Goal: Contribute content: Contribute content

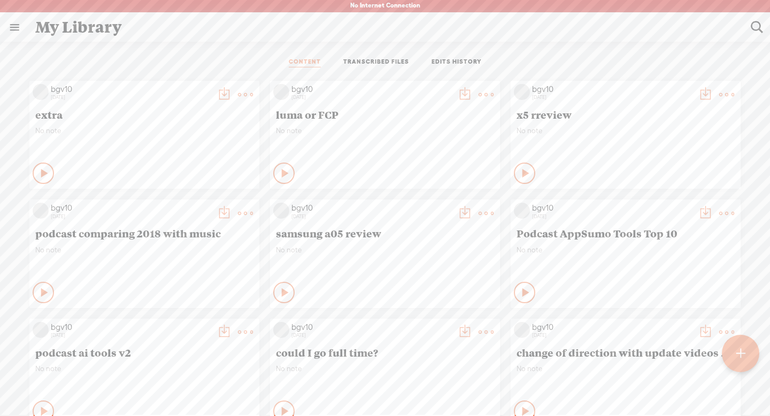
click at [735, 356] on div at bounding box center [741, 354] width 38 height 38
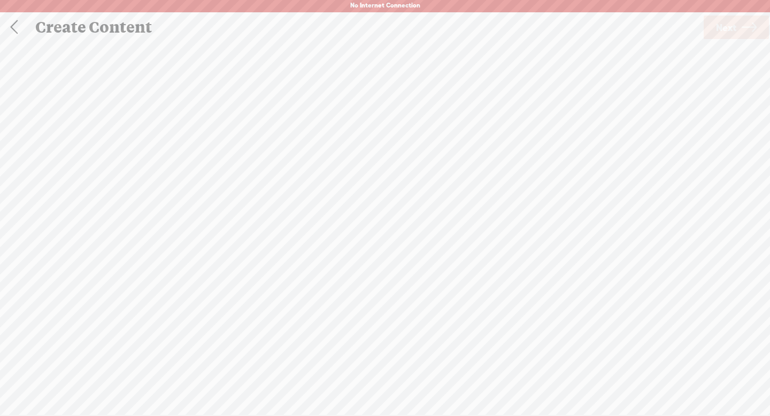
scroll to position [1, 0]
click at [455, 55] on div "Record Mode" at bounding box center [436, 53] width 97 height 27
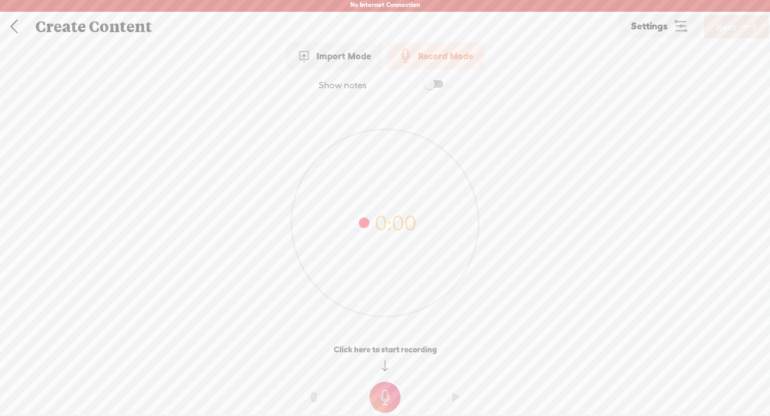
click at [670, 29] on link "Settings" at bounding box center [660, 26] width 82 height 24
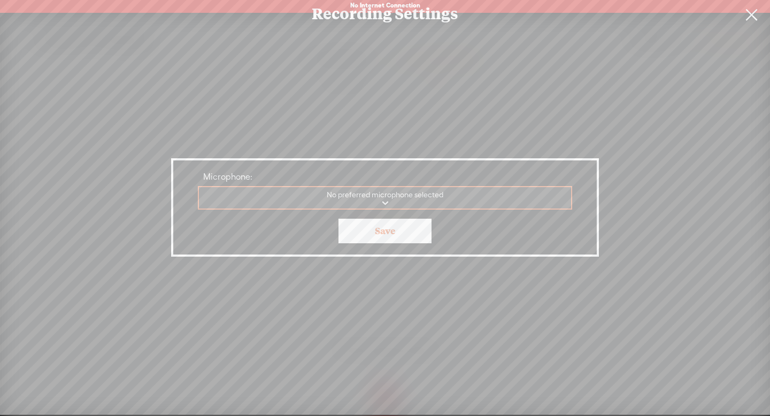
click at [497, 192] on select "MacBook Air Microphone Filmage Audio Device Gemoo Speaker Speaker Audio Recorde…" at bounding box center [385, 198] width 373 height 22
select select "2c74eb5340d2fe37e1d17dc1214193cf2d70702e22c5c5f7853c51b87295b5eb"
click at [199, 187] on select "MacBook Air Microphone Filmage Audio Device Gemoo Speaker Speaker Audio Recorde…" at bounding box center [385, 198] width 373 height 22
click at [421, 232] on link "Save" at bounding box center [385, 231] width 93 height 25
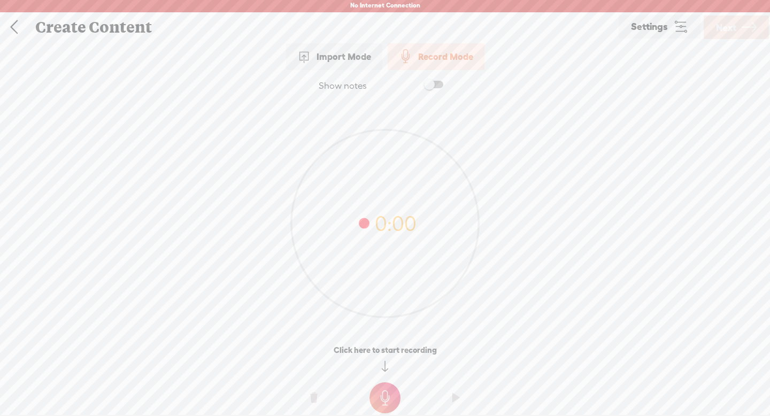
click at [382, 396] on t at bounding box center [385, 397] width 31 height 31
click at [384, 395] on t at bounding box center [385, 405] width 31 height 31
click at [752, 32] on icon at bounding box center [749, 27] width 15 height 27
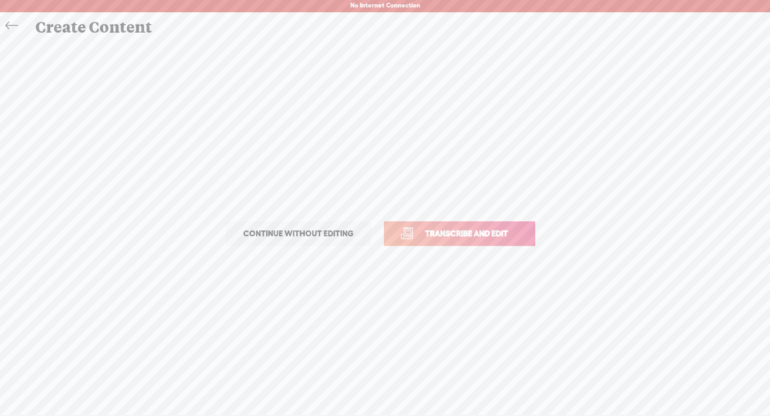
click at [319, 236] on span "Continue without editing" at bounding box center [298, 233] width 133 height 15
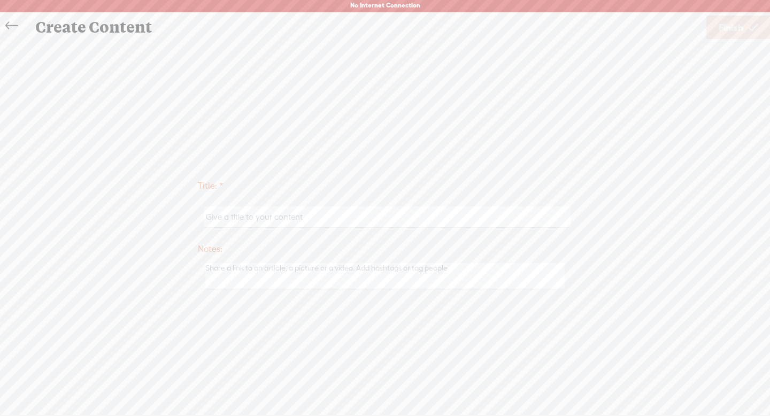
click at [311, 220] on input "text" at bounding box center [387, 216] width 366 height 21
type input "test a1"
click at [726, 29] on span "Finish" at bounding box center [731, 27] width 25 height 27
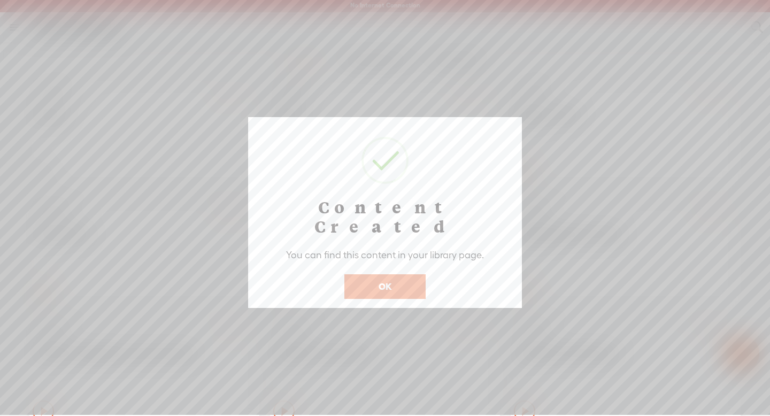
click at [375, 277] on button "OK" at bounding box center [384, 286] width 81 height 25
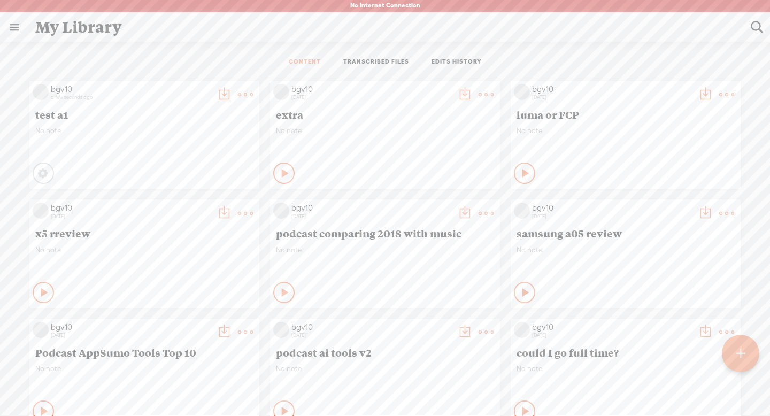
click at [244, 94] on t at bounding box center [245, 94] width 15 height 15
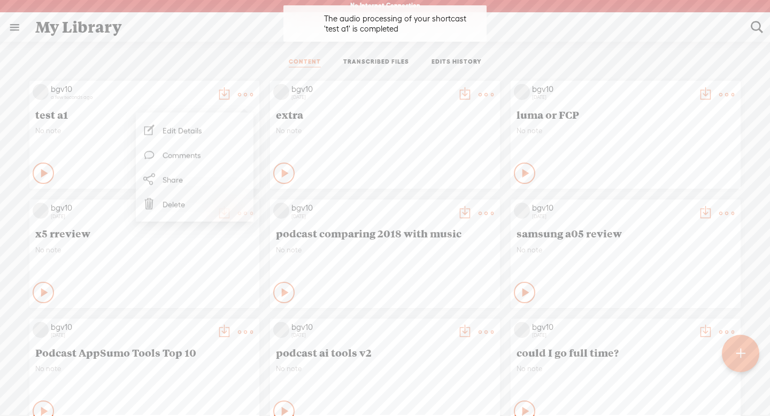
click at [98, 113] on span "test a1" at bounding box center [144, 114] width 218 height 13
click at [40, 171] on icon at bounding box center [45, 173] width 11 height 11
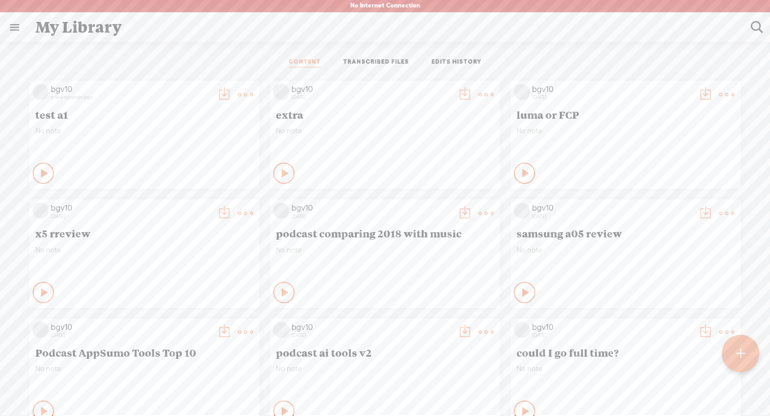
click at [246, 95] on t at bounding box center [245, 94] width 15 height 15
click at [192, 203] on link "Delete" at bounding box center [194, 204] width 107 height 25
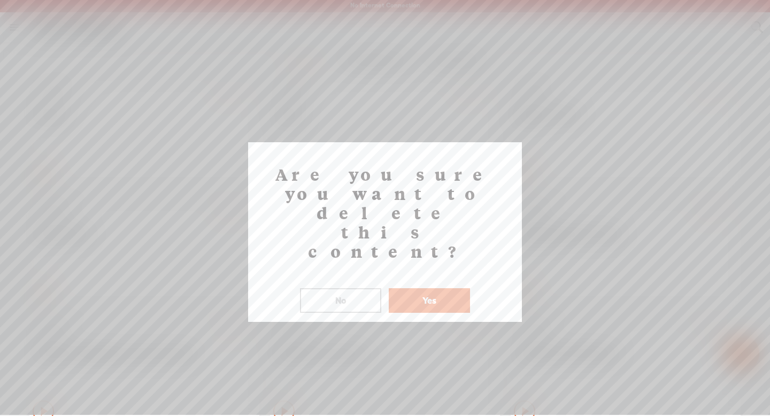
click at [401, 288] on button "Yes" at bounding box center [429, 300] width 81 height 25
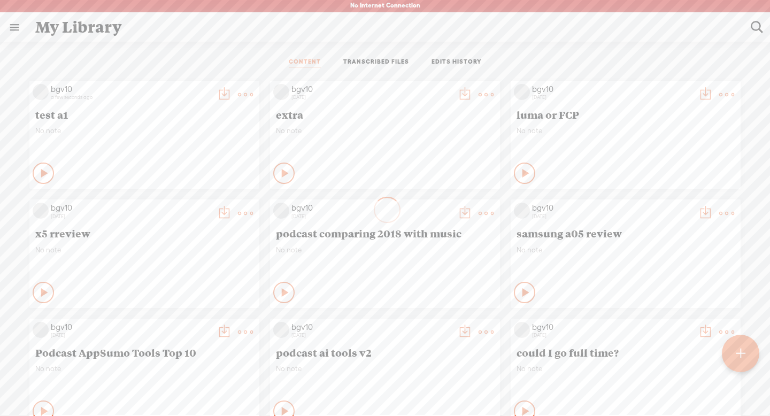
click at [745, 352] on div at bounding box center [740, 353] width 39 height 39
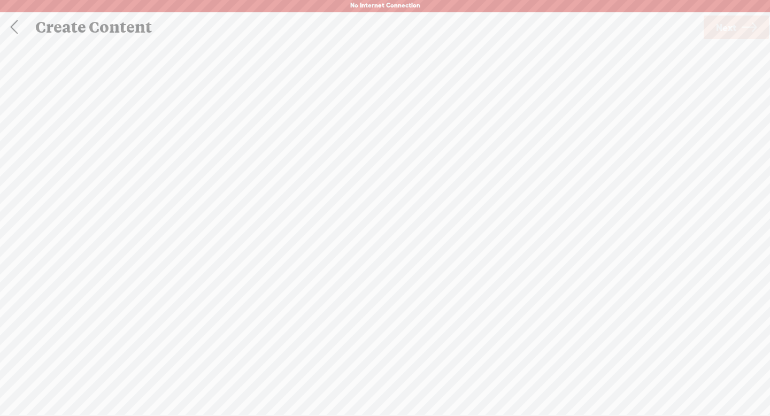
scroll to position [1, 0]
click at [462, 53] on div "Record Mode" at bounding box center [436, 53] width 97 height 27
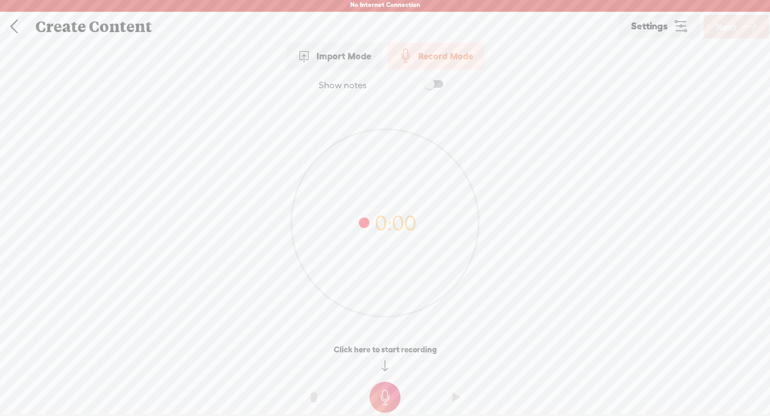
click at [652, 30] on span "Settings" at bounding box center [649, 26] width 37 height 10
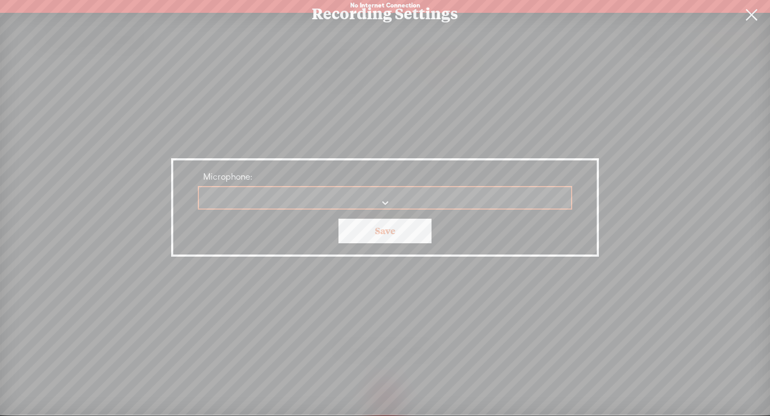
scroll to position [0, 0]
click at [450, 201] on select "MacBook Air Microphone Filmage Audio Device Gemoo Speaker Speaker Audio Recorde…" at bounding box center [385, 198] width 373 height 22
click at [199, 187] on select "MacBook Air Microphone Filmage Audio Device Gemoo Speaker Speaker Audio Recorde…" at bounding box center [385, 198] width 373 height 22
click at [387, 226] on link "Save" at bounding box center [385, 231] width 93 height 25
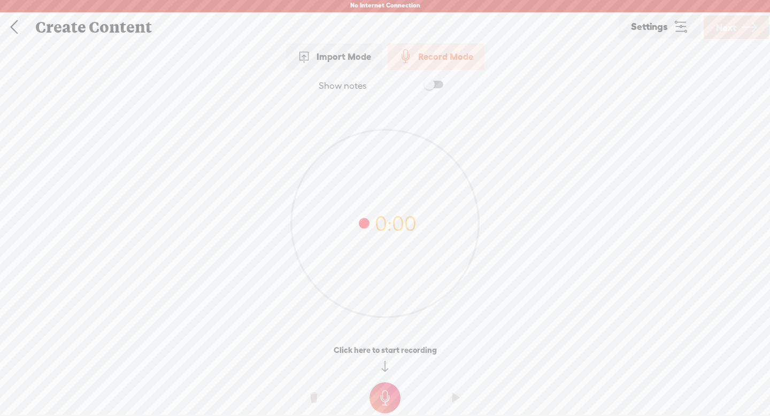
click at [386, 400] on t at bounding box center [385, 397] width 31 height 31
click at [389, 401] on t at bounding box center [385, 405] width 31 height 31
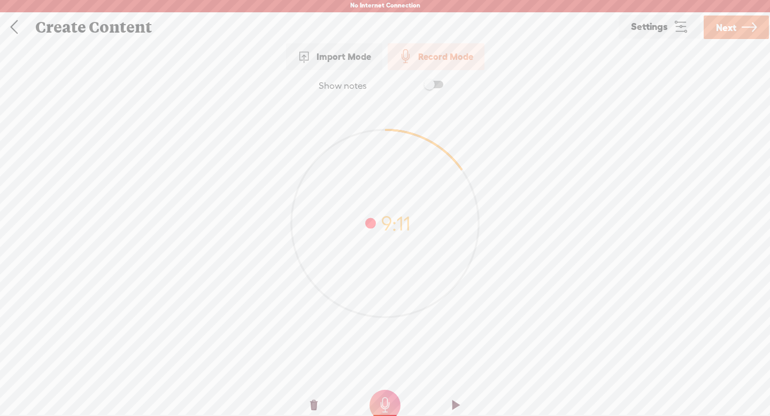
click at [721, 25] on span "Next" at bounding box center [726, 27] width 20 height 27
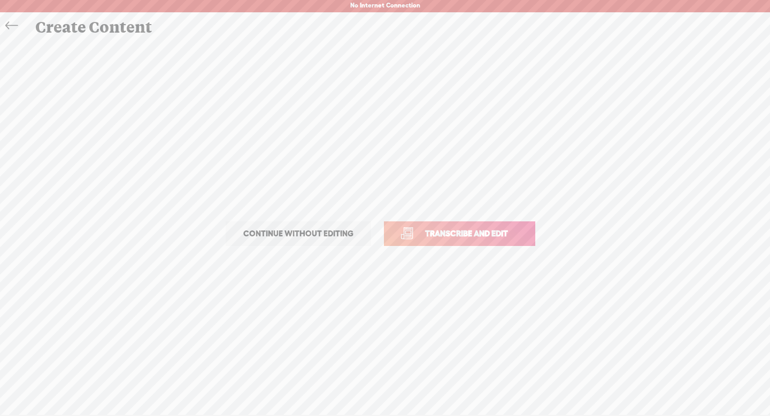
click at [486, 231] on span "Transcribe and edit" at bounding box center [466, 233] width 105 height 12
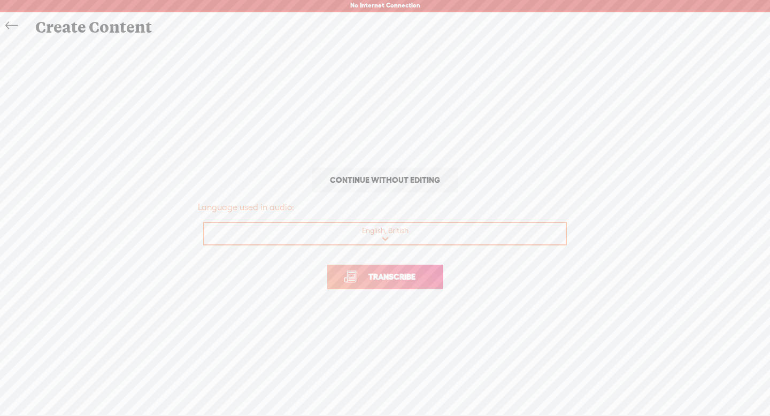
click at [422, 273] on span "Transcribe" at bounding box center [392, 277] width 70 height 12
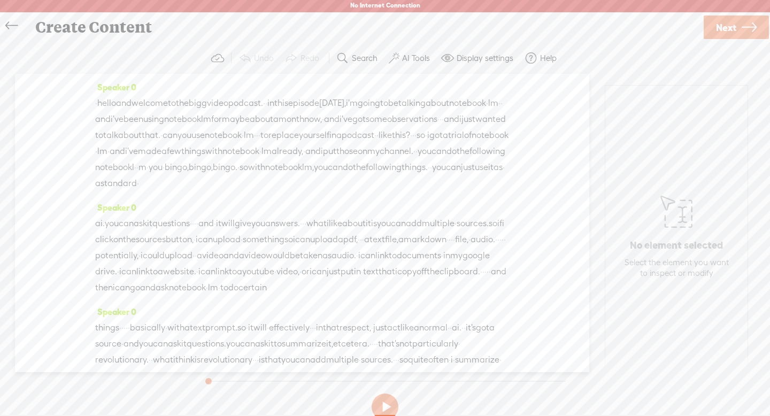
click at [268, 143] on span "replace" at bounding box center [283, 135] width 30 height 16
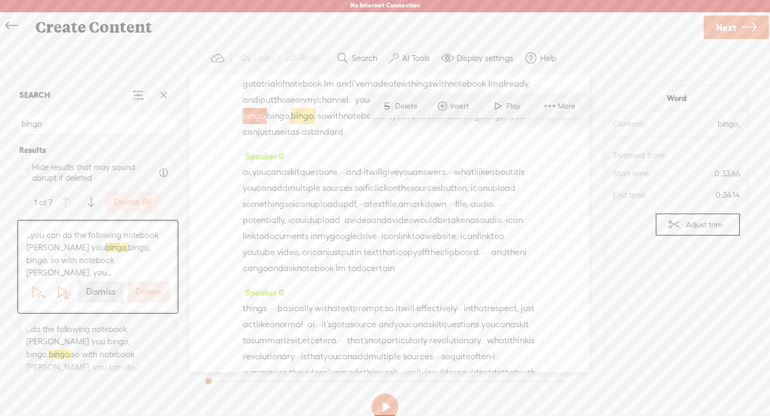
scroll to position [86, 0]
type input "bingo"
click at [369, 106] on span "can" at bounding box center [376, 98] width 15 height 16
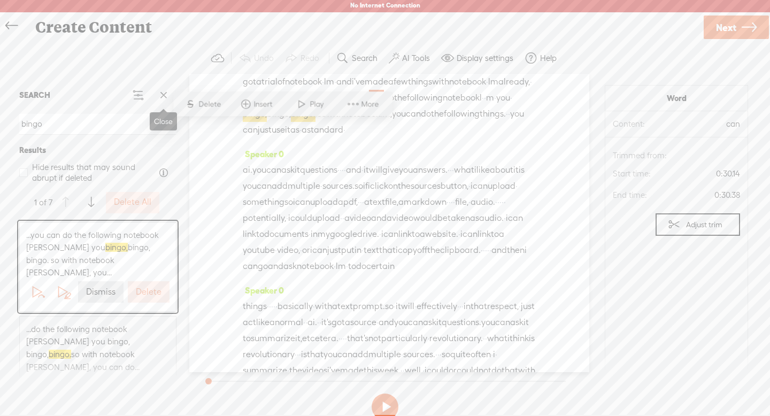
click at [160, 95] on span at bounding box center [164, 95] width 16 height 16
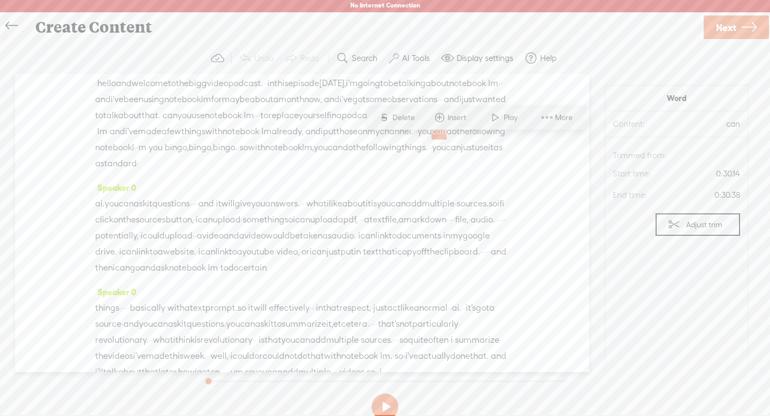
scroll to position [18, 0]
click at [299, 126] on span "yourself" at bounding box center [314, 118] width 30 height 16
drag, startPoint x: 439, startPoint y: 149, endPoint x: 336, endPoint y: 160, distance: 102.7
click at [336, 160] on div "· hello and welcome to the big g video podcast. · · in this episode [DATE], i'm…" at bounding box center [302, 126] width 414 height 96
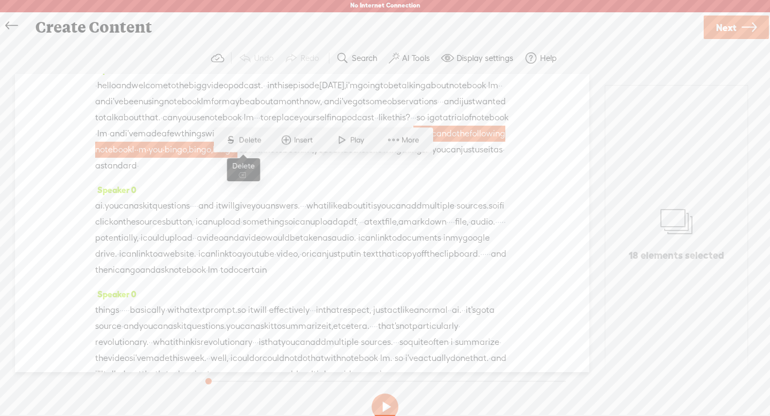
click at [249, 142] on span "Delete" at bounding box center [251, 140] width 25 height 11
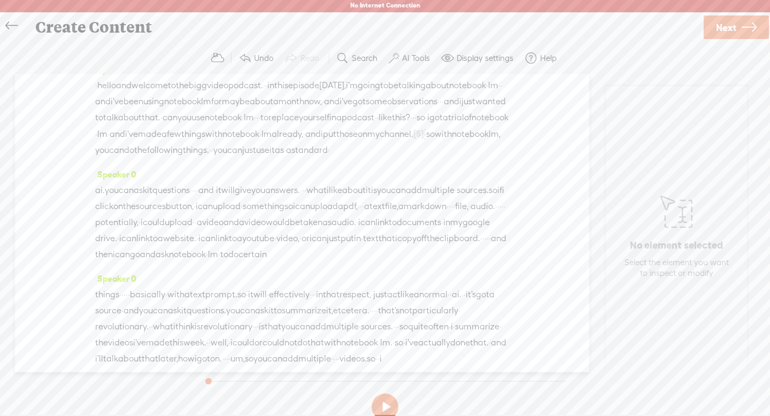
click at [410, 126] on span "·" at bounding box center [411, 118] width 2 height 16
click at [412, 126] on span "·" at bounding box center [413, 118] width 2 height 16
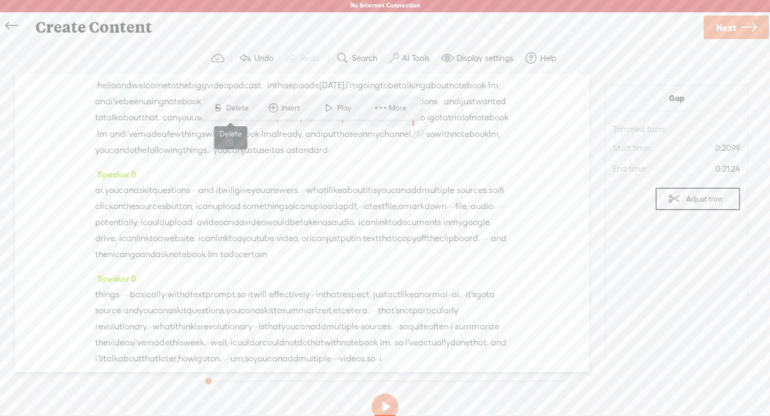
click at [244, 111] on span "Delete" at bounding box center [238, 108] width 25 height 11
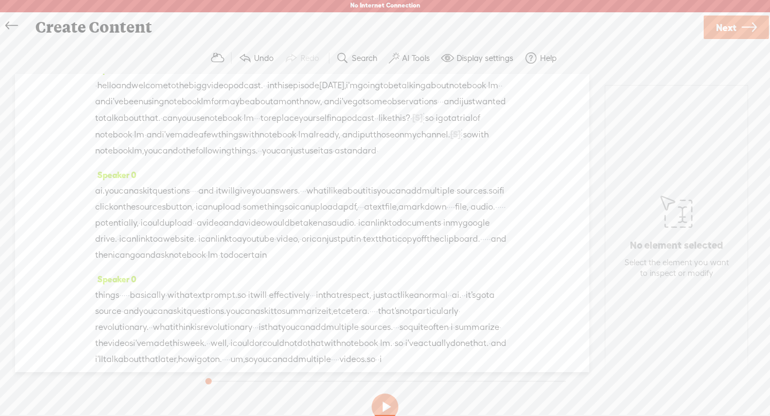
click at [379, 126] on span "like" at bounding box center [385, 118] width 13 height 16
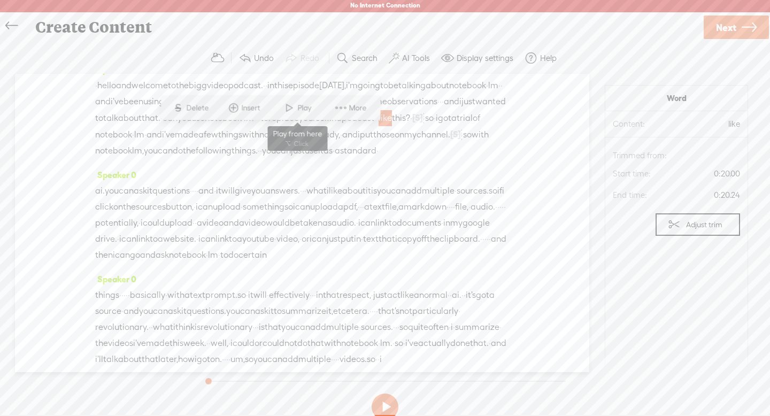
click at [290, 105] on span at bounding box center [289, 107] width 16 height 19
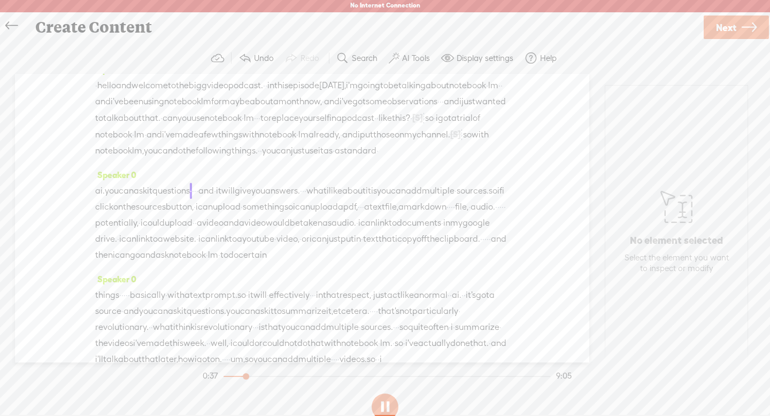
click at [386, 402] on button at bounding box center [385, 407] width 27 height 27
drag, startPoint x: 224, startPoint y: 209, endPoint x: 234, endPoint y: 208, distance: 10.2
click at [234, 208] on div "ai. you can ask it questions · · · · and · it will give you answers. · · · what…" at bounding box center [302, 223] width 414 height 80
click at [158, 181] on span "Delete" at bounding box center [163, 180] width 25 height 11
click at [179, 199] on span "questions" at bounding box center [170, 191] width 37 height 16
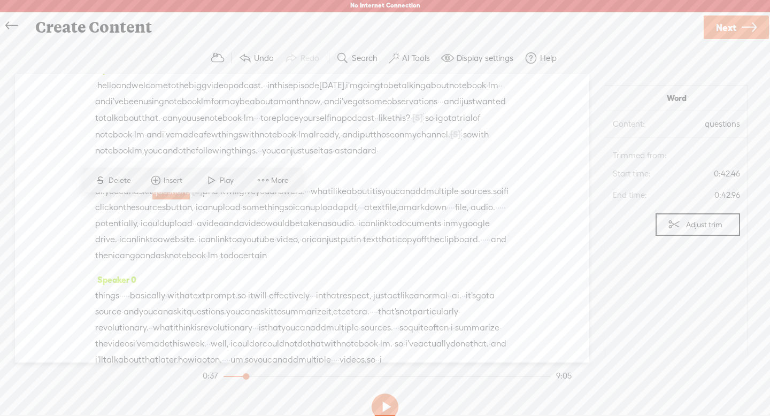
click at [218, 184] on span at bounding box center [212, 180] width 16 height 19
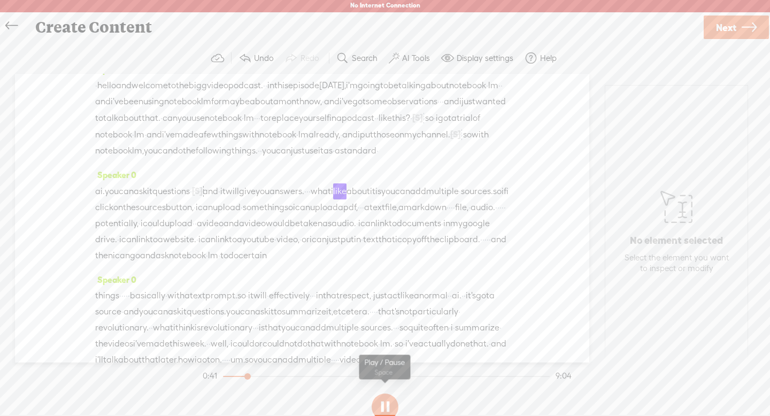
click at [384, 411] on button at bounding box center [385, 407] width 27 height 27
click at [375, 207] on div "ai. you can ask it questions · [S] · · · and · it will give you answers. · · · …" at bounding box center [302, 223] width 414 height 81
click at [315, 178] on span "Delete" at bounding box center [306, 180] width 25 height 11
drag, startPoint x: 376, startPoint y: 237, endPoint x: 394, endPoint y: 237, distance: 17.6
click at [394, 237] on div "ai. you can ask it questions · [S] · · · and · it will give you answers. · [S] …" at bounding box center [302, 223] width 414 height 81
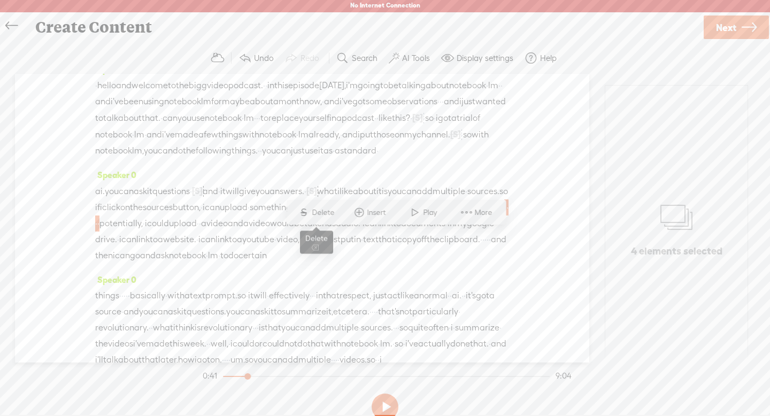
click at [324, 211] on span "Delete" at bounding box center [324, 212] width 25 height 11
drag, startPoint x: 300, startPoint y: 234, endPoint x: 310, endPoint y: 235, distance: 10.2
click at [310, 235] on div "ai. you can ask it questions · [S] · · · and · it will give you answers. · [S] …" at bounding box center [302, 223] width 414 height 81
click at [244, 214] on span "Delete" at bounding box center [236, 212] width 25 height 11
click at [367, 216] on span "·" at bounding box center [368, 208] width 2 height 16
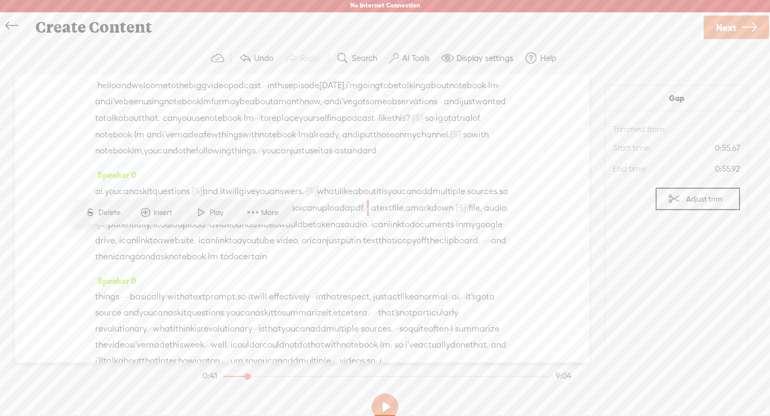
click at [110, 213] on span "Delete" at bounding box center [110, 212] width 25 height 11
drag, startPoint x: 244, startPoint y: 286, endPoint x: 262, endPoint y: 286, distance: 17.6
click at [262, 265] on div "ai. you can ask it questions · [S] · · · and · it will give you answers. · [S] …" at bounding box center [302, 224] width 414 height 82
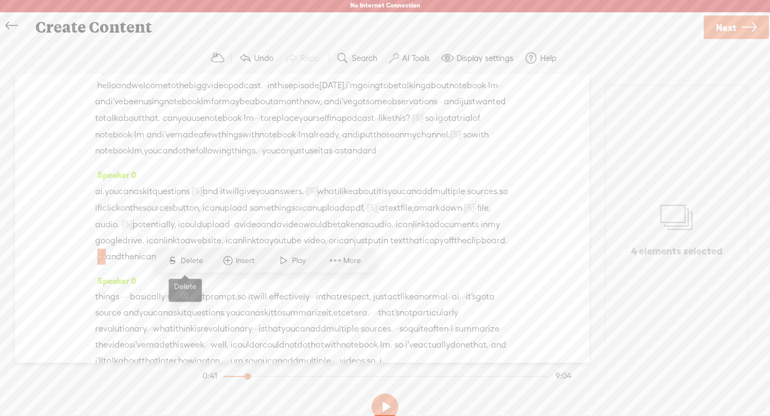
click at [192, 258] on span "Delete" at bounding box center [193, 261] width 25 height 11
click at [240, 233] on span "video" at bounding box center [250, 225] width 21 height 16
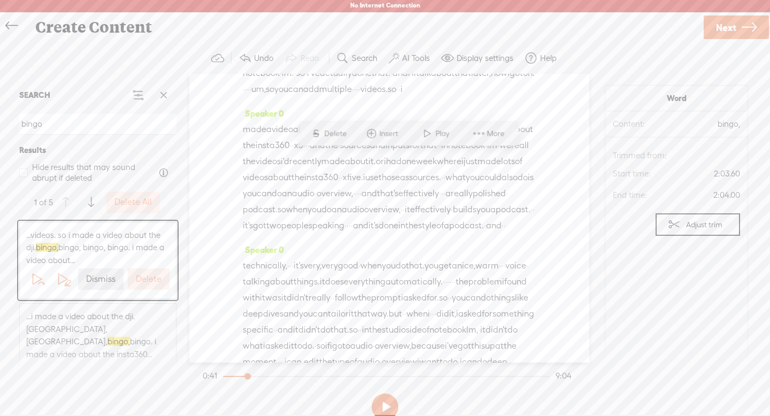
scroll to position [479, 0]
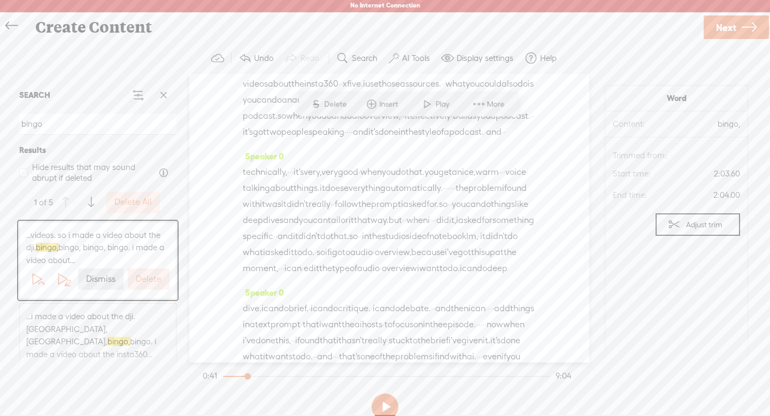
click at [255, 44] on span "made" at bounding box center [255, 36] width 24 height 16
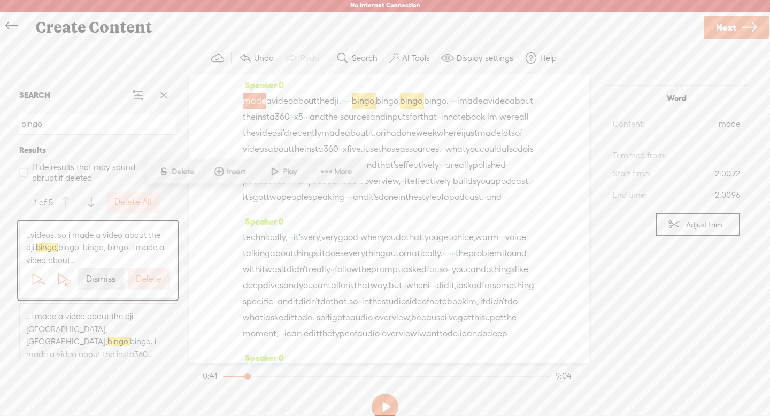
scroll to position [407, 0]
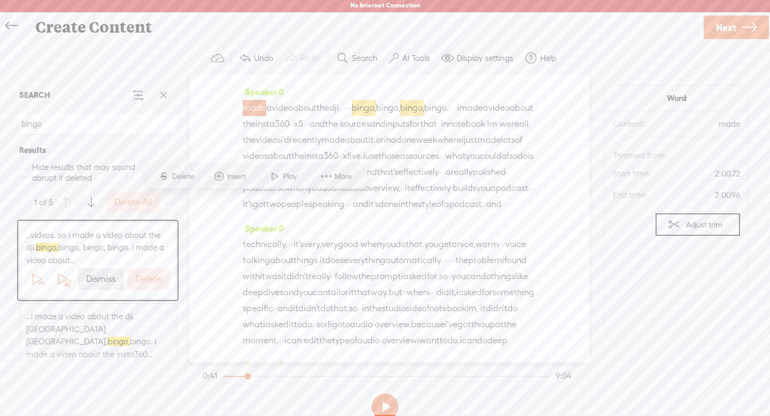
drag, startPoint x: 393, startPoint y: 162, endPoint x: 529, endPoint y: 199, distance: 141.3
click at [529, 199] on div "Speaker 0 · hello and welcome to the big g video podcast. · · in this episode […" at bounding box center [389, 218] width 400 height 289
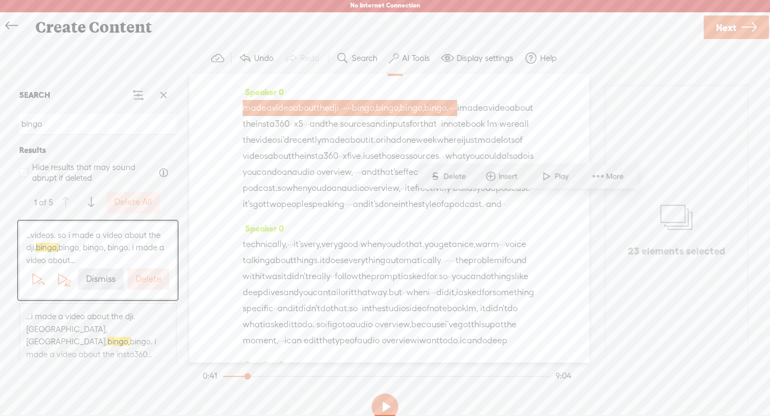
click at [458, 173] on span "Delete" at bounding box center [455, 176] width 25 height 11
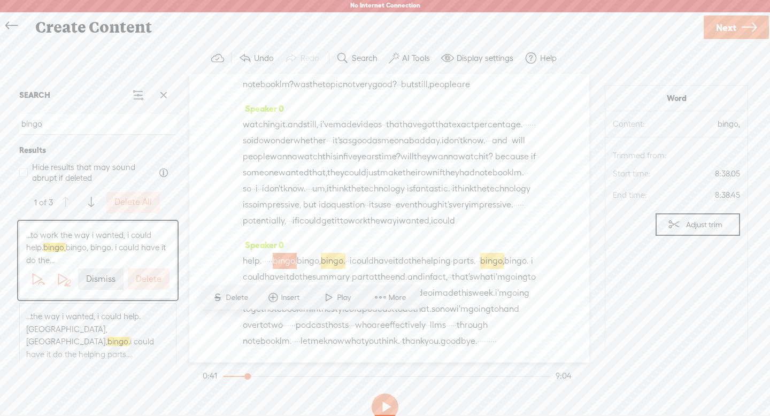
scroll to position [2037, 0]
click at [128, 126] on input "bingo" at bounding box center [97, 124] width 157 height 21
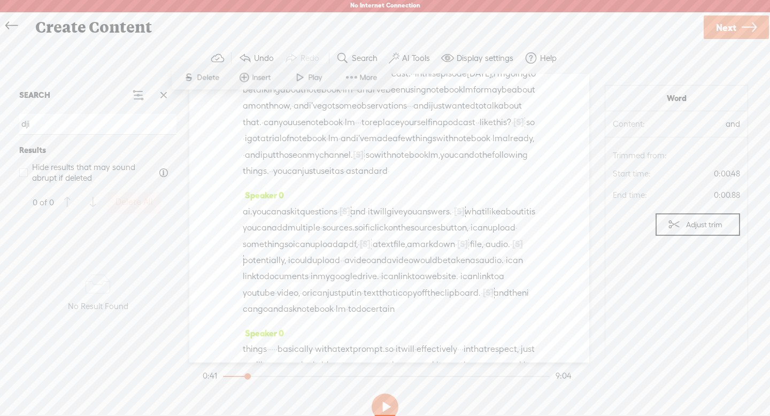
scroll to position [0, 0]
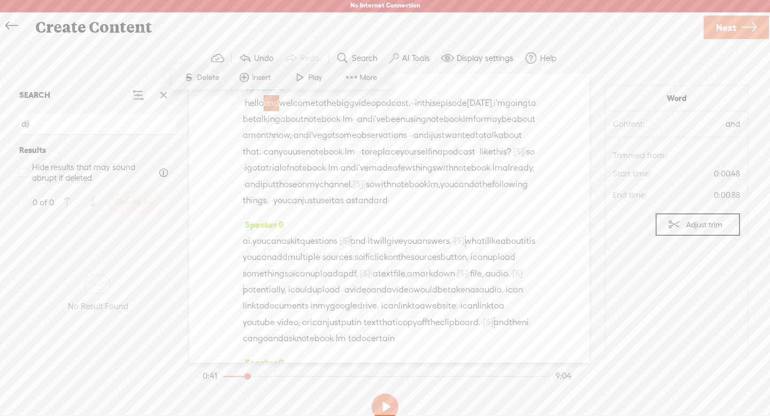
click at [96, 122] on input "dji" at bounding box center [97, 124] width 157 height 21
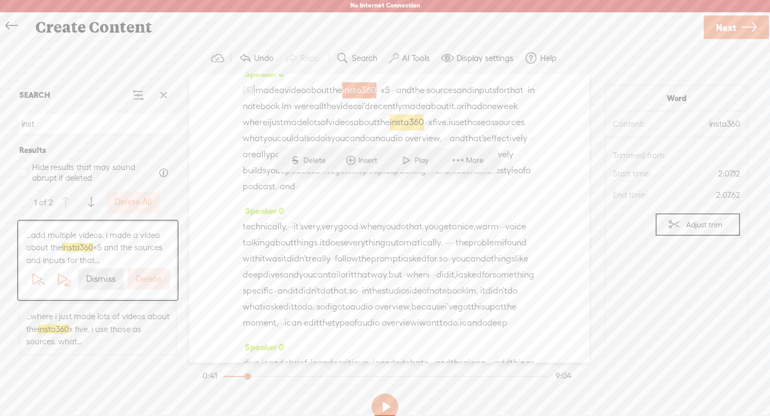
scroll to position [423, 0]
drag, startPoint x: 342, startPoint y: 144, endPoint x: 356, endPoint y: 144, distance: 13.9
click at [356, 60] on div "things · · · · · basically · with a text prompt. so · it will · effectively · ·…" at bounding box center [389, 4] width 293 height 112
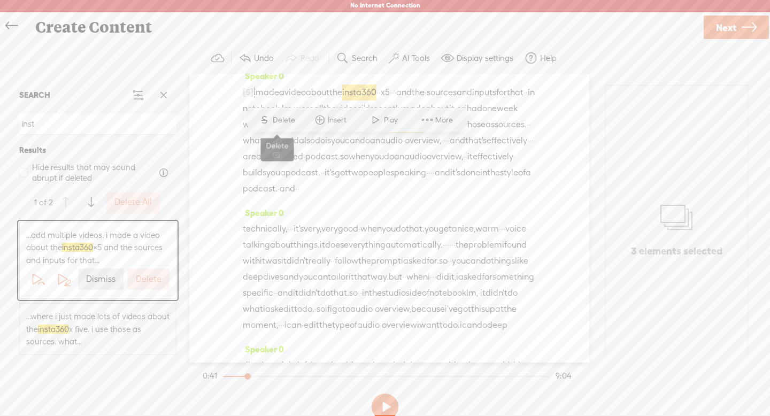
click at [295, 124] on span "Delete" at bounding box center [285, 120] width 25 height 11
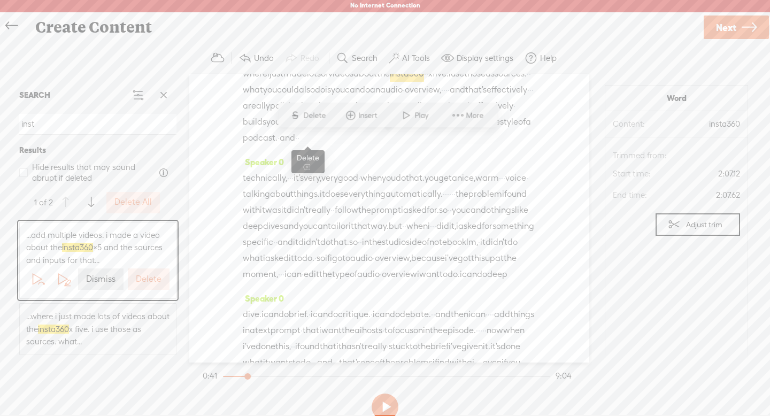
scroll to position [479, 0]
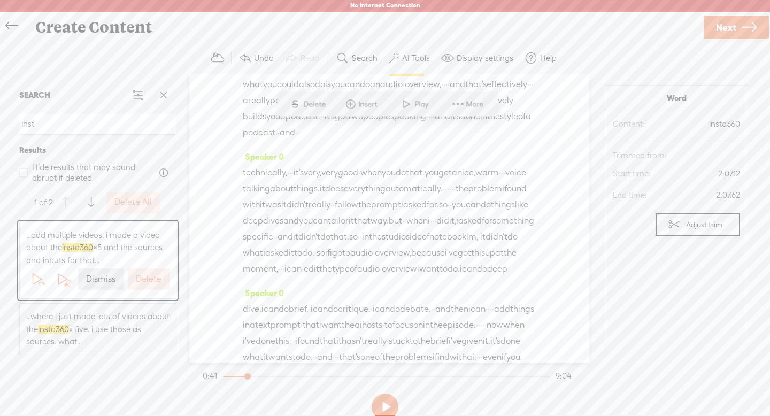
click at [268, 65] on span at bounding box center [271, 63] width 16 height 19
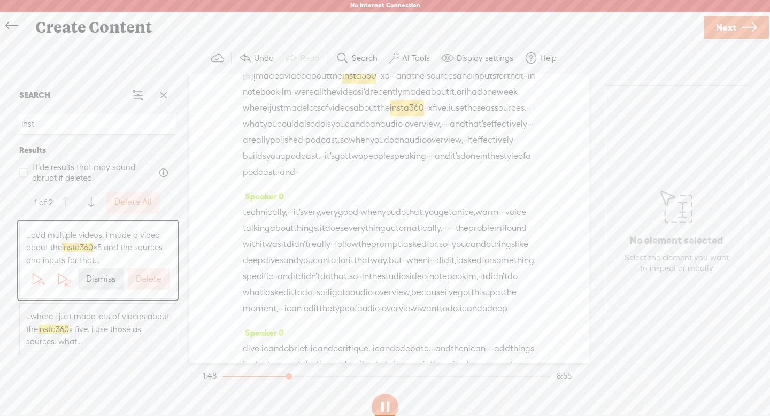
scroll to position [439, 0]
click at [382, 405] on button at bounding box center [385, 407] width 27 height 27
click at [394, 84] on span "·" at bounding box center [393, 76] width 2 height 16
click at [368, 144] on span "Delete" at bounding box center [369, 145] width 25 height 11
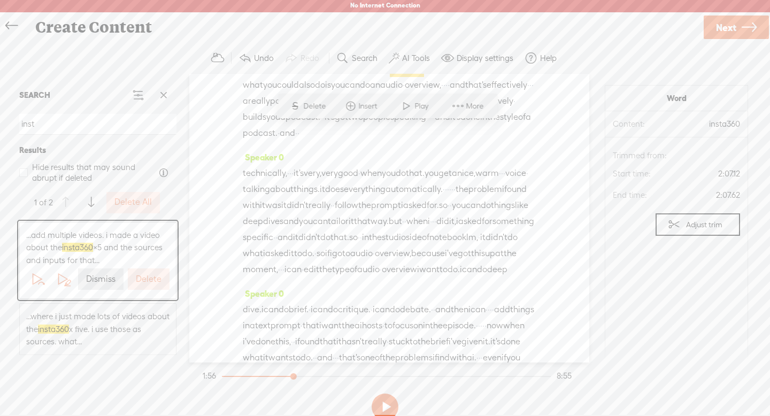
scroll to position [479, 0]
click at [136, 127] on input "inst" at bounding box center [97, 124] width 157 height 21
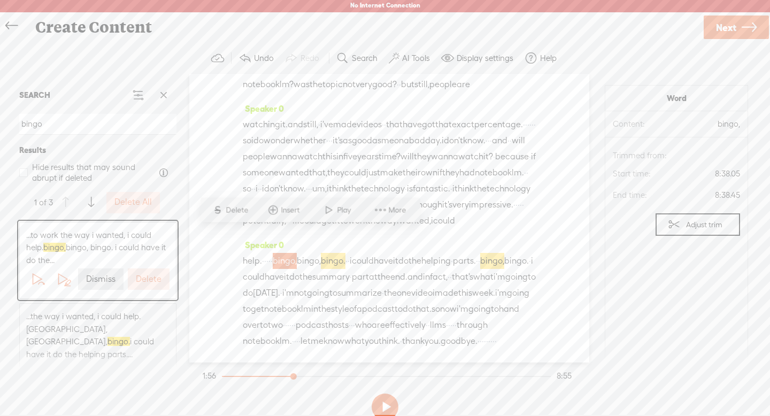
scroll to position [2124, 0]
type input "bingo"
click at [272, 213] on span "potentially," at bounding box center [264, 221] width 43 height 16
drag, startPoint x: 342, startPoint y: 248, endPoint x: 316, endPoint y: 183, distance: 69.6
click at [316, 183] on div "Speaker 0 · hello and welcome to the big g video podcast. · · in this episode […" at bounding box center [389, 218] width 400 height 289
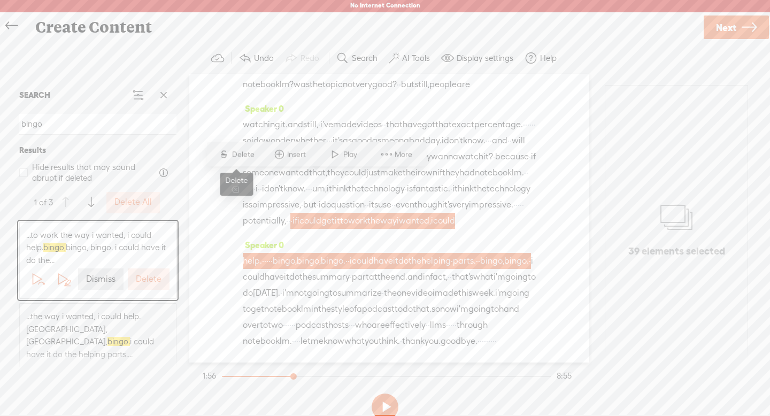
click at [237, 151] on span "Delete" at bounding box center [244, 154] width 25 height 11
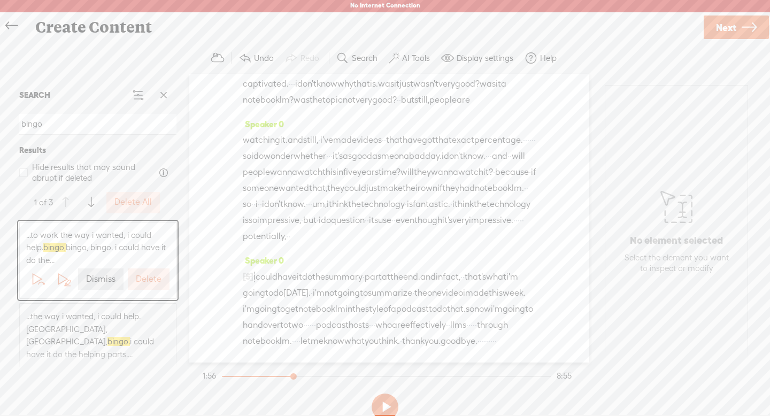
scroll to position [2100, 0]
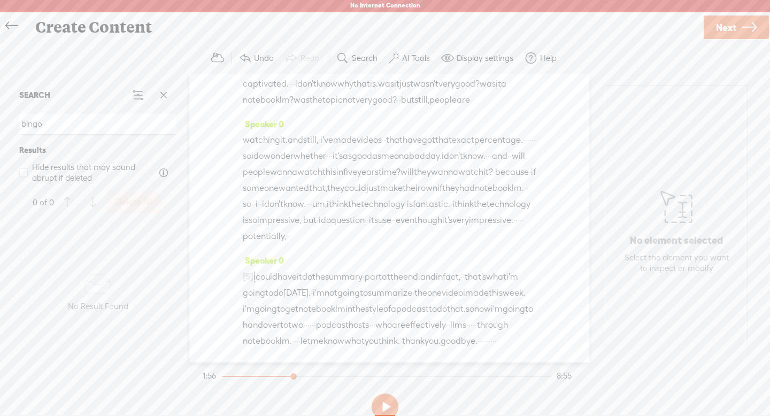
click at [303, 212] on span "but" at bounding box center [309, 220] width 13 height 16
click at [267, 164] on span at bounding box center [270, 162] width 16 height 19
click at [385, 401] on button at bounding box center [385, 407] width 27 height 27
click at [520, 212] on span "·" at bounding box center [521, 220] width 2 height 16
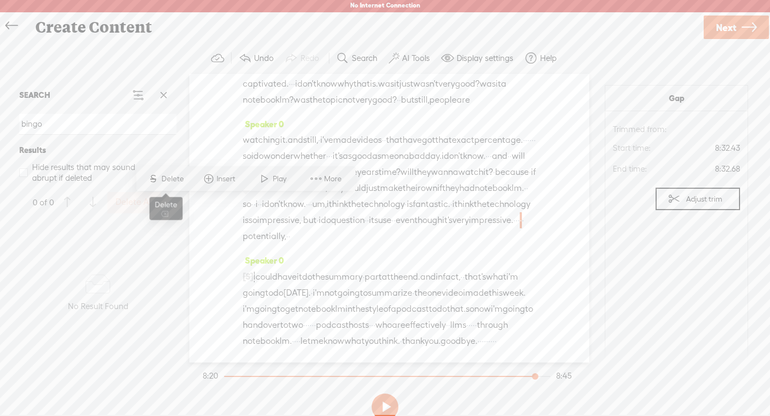
click at [173, 181] on span "Delete" at bounding box center [174, 179] width 25 height 11
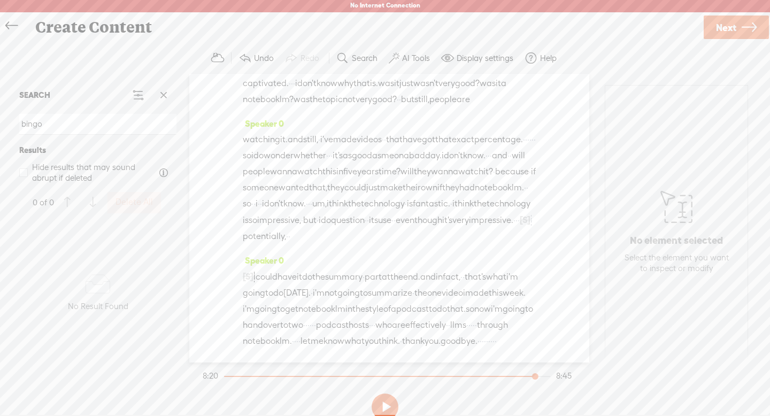
click at [288, 228] on span "·" at bounding box center [287, 236] width 2 height 16
click at [222, 180] on span "S" at bounding box center [220, 178] width 16 height 19
click at [310, 195] on span "·" at bounding box center [309, 203] width 2 height 16
click at [348, 133] on span "Delete" at bounding box center [353, 131] width 25 height 11
drag, startPoint x: 303, startPoint y: 92, endPoint x: 324, endPoint y: 92, distance: 21.4
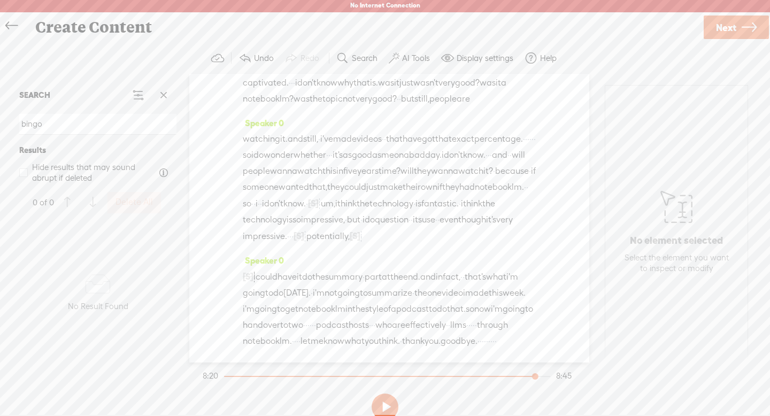
click at [324, 131] on div "watching it. and still, · i've made videos · · that have got that exact percent…" at bounding box center [389, 187] width 293 height 113
click at [259, 68] on span "Delete" at bounding box center [249, 66] width 25 height 11
click at [490, 147] on span "·" at bounding box center [491, 155] width 2 height 16
click at [289, 81] on span "Delete" at bounding box center [299, 83] width 25 height 11
click at [474, 130] on span "percentage." at bounding box center [498, 138] width 49 height 16
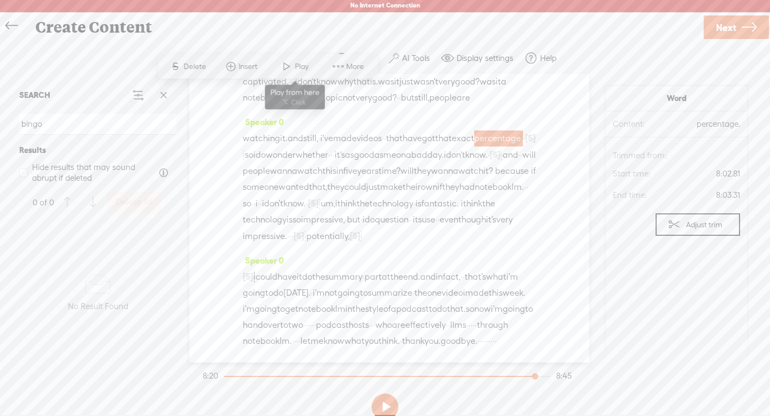
click at [280, 64] on span at bounding box center [287, 66] width 16 height 19
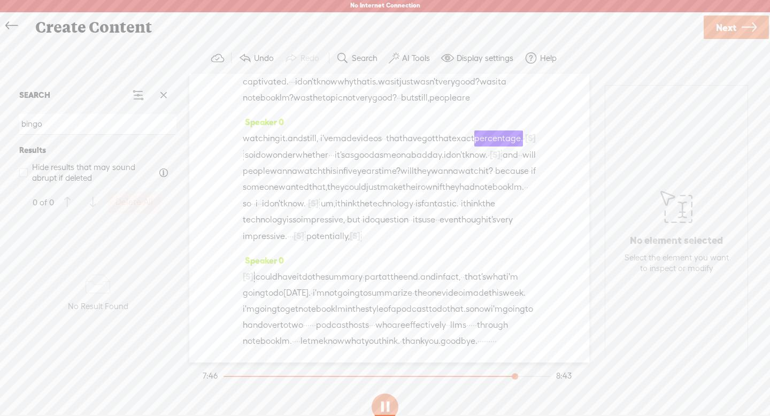
scroll to position [2062, 0]
click at [390, 405] on button at bounding box center [385, 407] width 27 height 27
click at [333, 147] on span "·" at bounding box center [331, 155] width 2 height 16
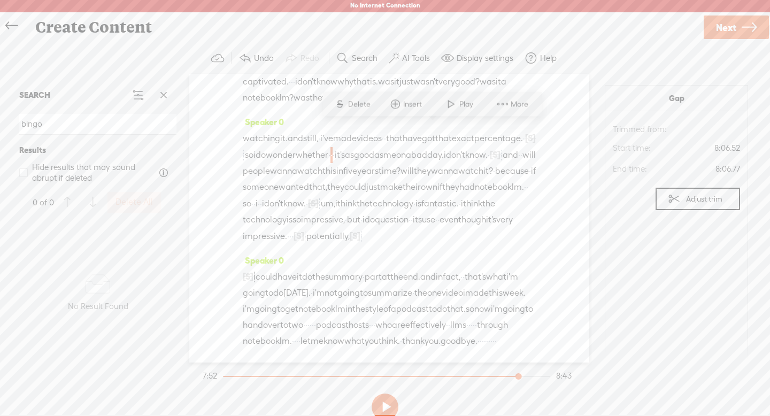
click at [356, 103] on span "Delete" at bounding box center [360, 104] width 25 height 11
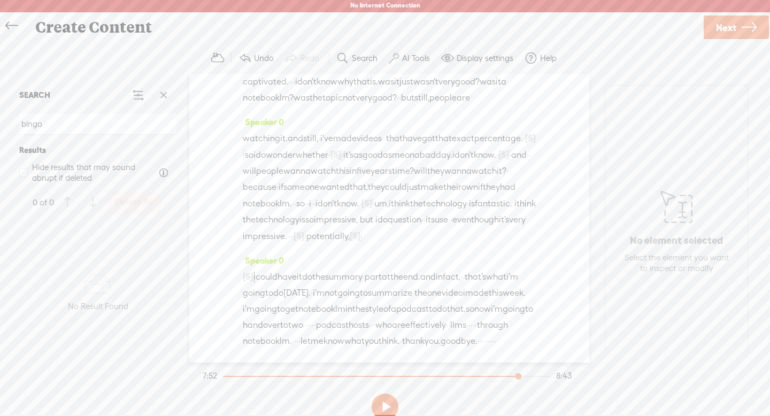
click at [296, 147] on span "wonder" at bounding box center [281, 155] width 30 height 16
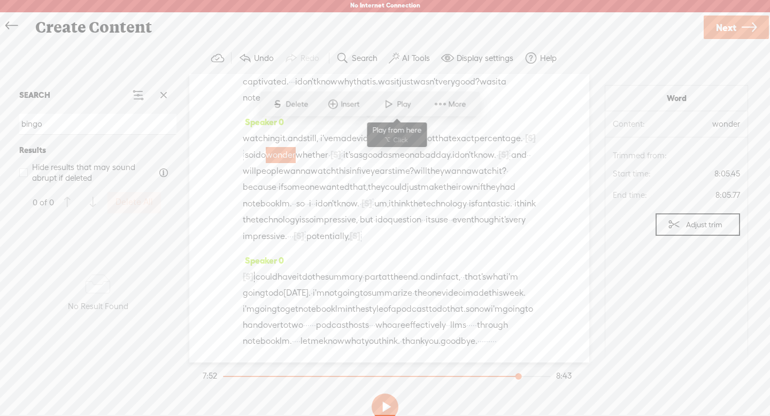
click at [389, 105] on span at bounding box center [389, 104] width 16 height 19
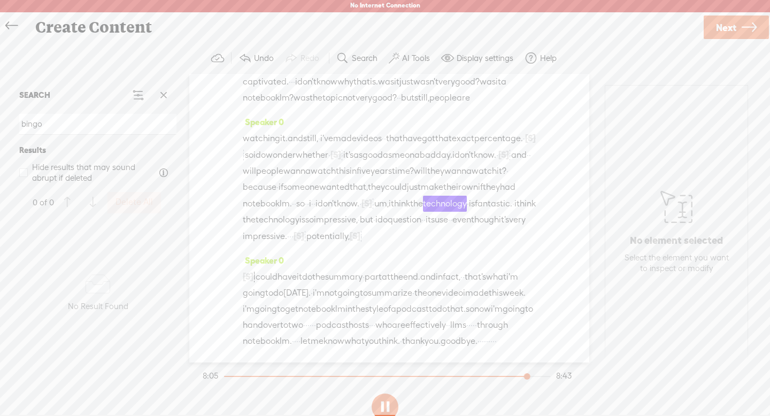
click at [384, 398] on button at bounding box center [385, 407] width 27 height 27
drag, startPoint x: 304, startPoint y: 194, endPoint x: 358, endPoint y: 192, distance: 54.0
click at [358, 192] on div "watching it. and still, · i've made videos · · that have got that exact percent…" at bounding box center [389, 187] width 293 height 114
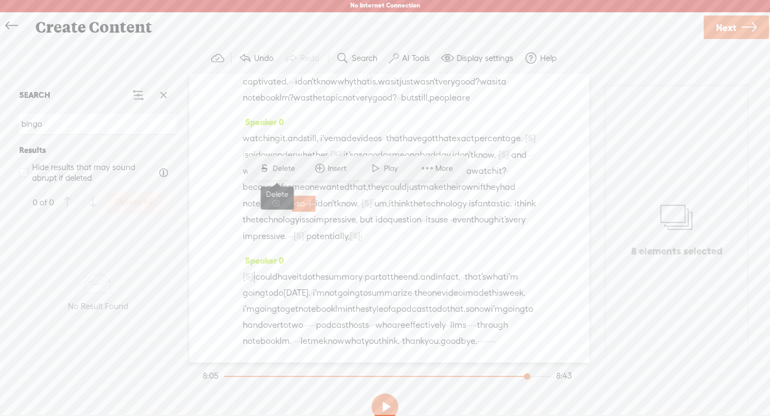
click at [279, 168] on span "Delete" at bounding box center [285, 168] width 25 height 11
click at [259, 196] on span "notebook" at bounding box center [261, 204] width 37 height 16
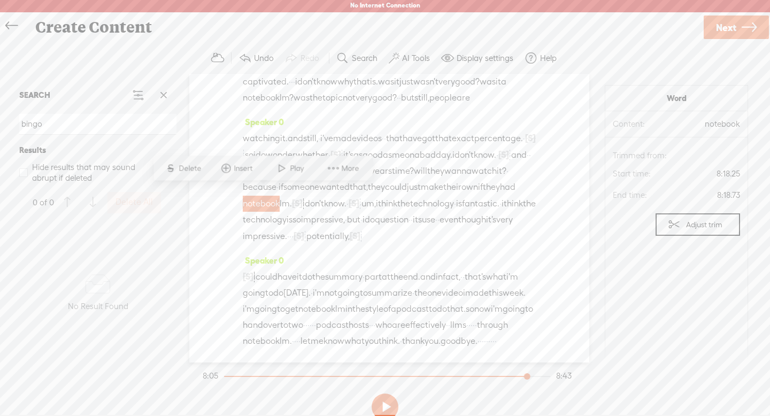
click at [290, 170] on span "Play" at bounding box center [298, 168] width 17 height 11
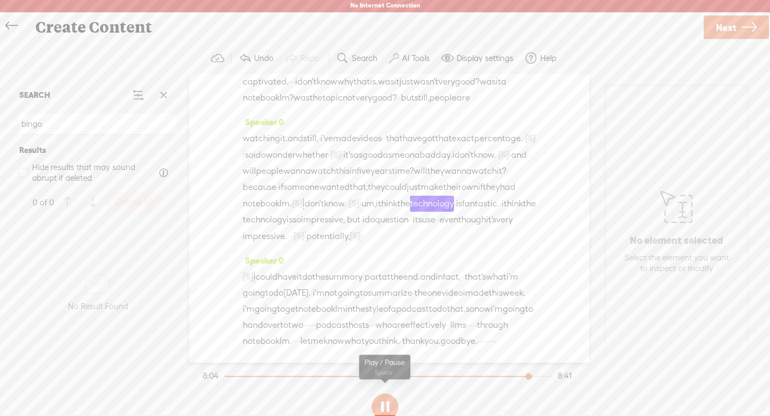
click at [383, 404] on button at bounding box center [385, 407] width 27 height 27
drag, startPoint x: 376, startPoint y: 195, endPoint x: 418, endPoint y: 195, distance: 41.7
click at [418, 195] on div "watching it. and still, · i've made videos · · that have got that exact percent…" at bounding box center [389, 187] width 293 height 114
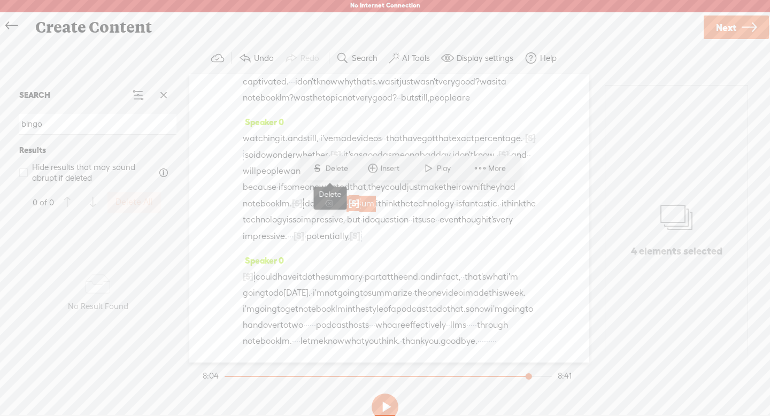
click at [347, 166] on span "Delete" at bounding box center [338, 168] width 25 height 11
click at [265, 196] on span "notebook" at bounding box center [261, 204] width 37 height 16
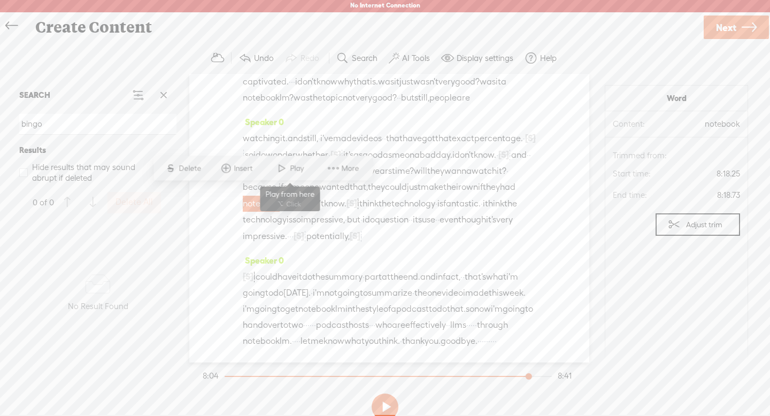
click at [295, 173] on span "Play" at bounding box center [298, 168] width 17 height 11
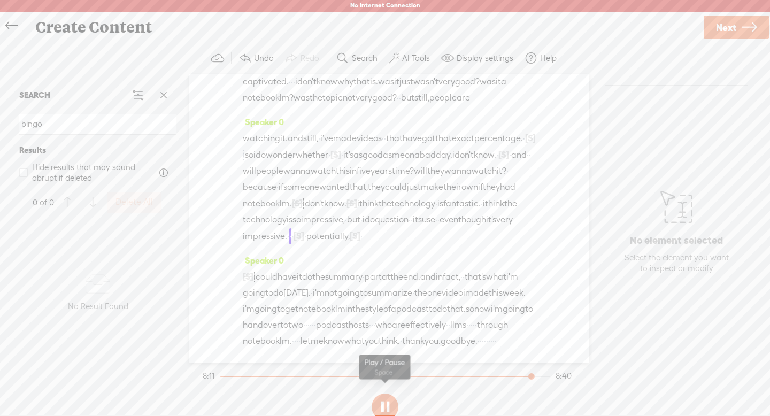
click at [382, 405] on button at bounding box center [385, 407] width 27 height 27
drag, startPoint x: 325, startPoint y: 221, endPoint x: 490, endPoint y: 228, distance: 165.9
click at [490, 228] on div "watching it. and still, · i've made videos · · that have got that exact percent…" at bounding box center [389, 187] width 293 height 114
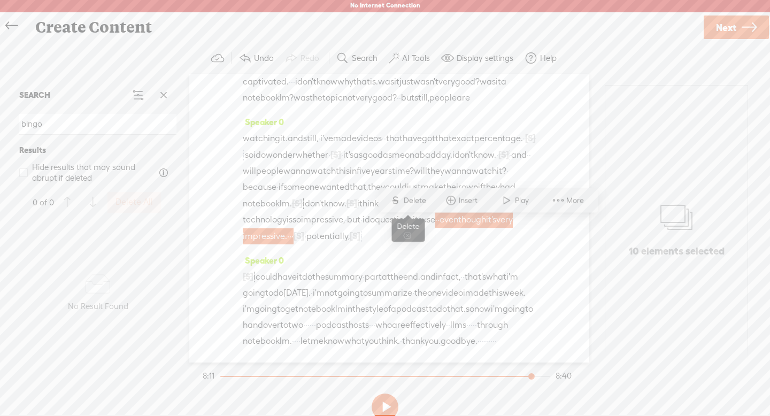
click at [421, 200] on span "Delete" at bounding box center [416, 200] width 25 height 11
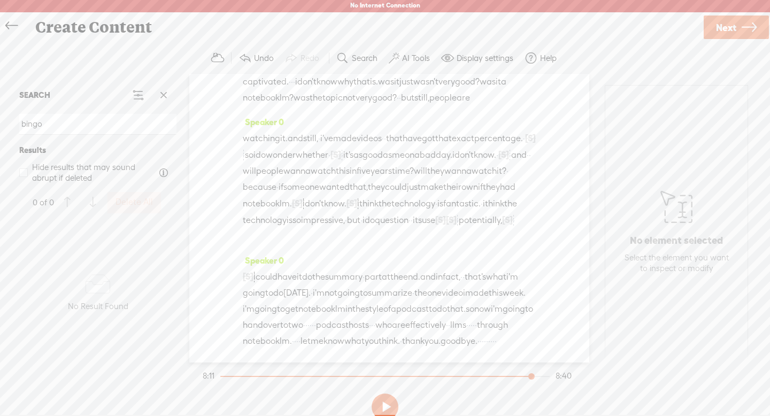
click at [375, 226] on span "question" at bounding box center [392, 220] width 34 height 16
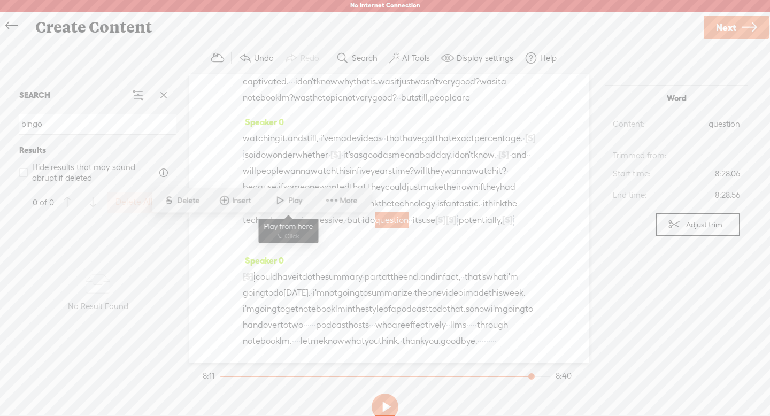
click at [290, 201] on span "Play" at bounding box center [296, 200] width 17 height 11
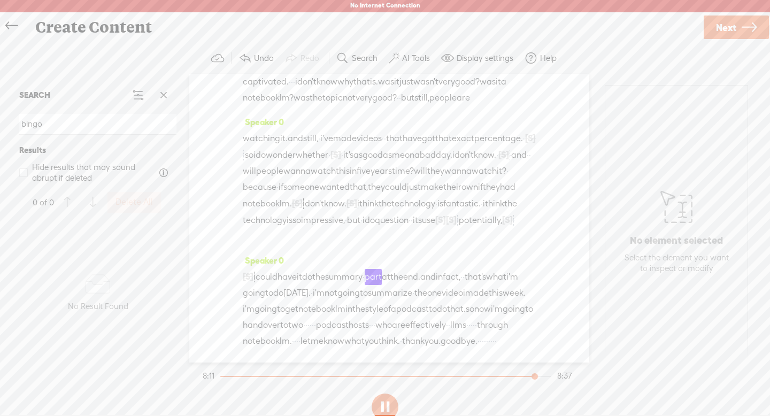
click at [374, 402] on button at bounding box center [385, 407] width 27 height 27
click at [502, 225] on span "[S]" at bounding box center [507, 220] width 11 height 10
click at [412, 202] on span "Restore" at bounding box center [419, 200] width 28 height 11
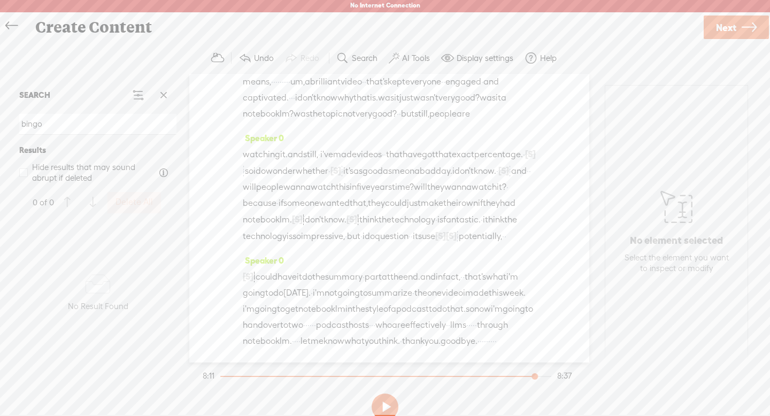
click at [413, 228] on span "its" at bounding box center [417, 236] width 9 height 16
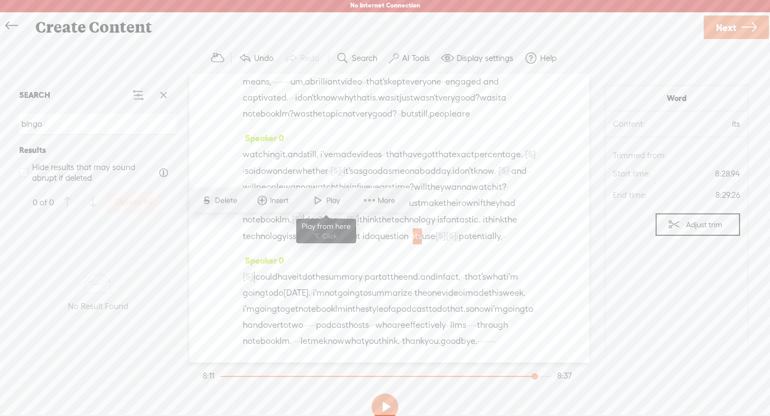
click at [325, 201] on span at bounding box center [318, 200] width 16 height 19
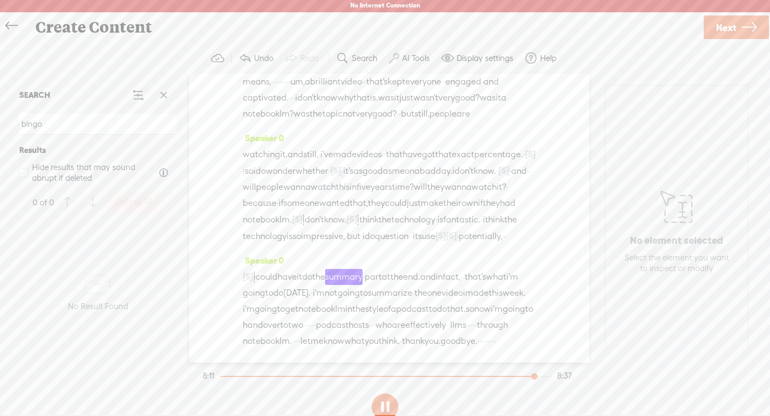
scroll to position [2083, 0]
click at [382, 405] on button at bounding box center [385, 407] width 27 height 27
drag, startPoint x: 275, startPoint y: 306, endPoint x: 245, endPoint y: 304, distance: 30.6
click at [245, 304] on div "[S] · if i could get it to work the way i wanted, i could help. · · · · · [PERS…" at bounding box center [389, 308] width 293 height 81
click at [174, 286] on span "Delete" at bounding box center [174, 283] width 25 height 11
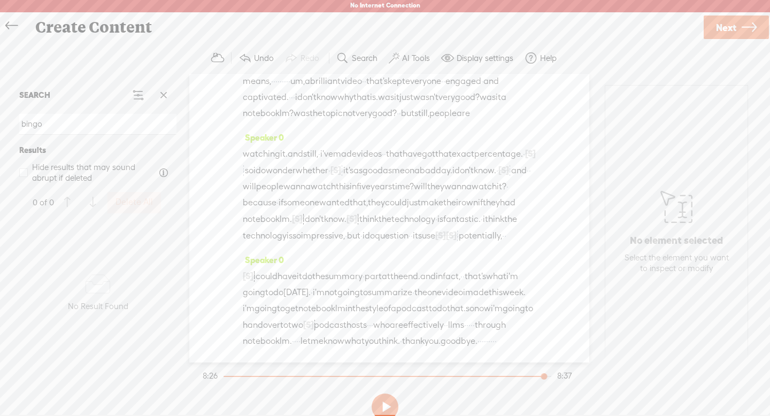
click at [369, 317] on span "·" at bounding box center [370, 325] width 2 height 16
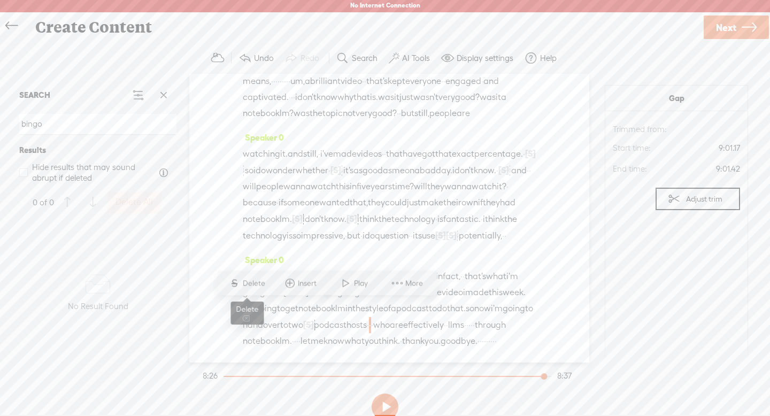
click at [248, 280] on span "Delete" at bounding box center [255, 283] width 25 height 11
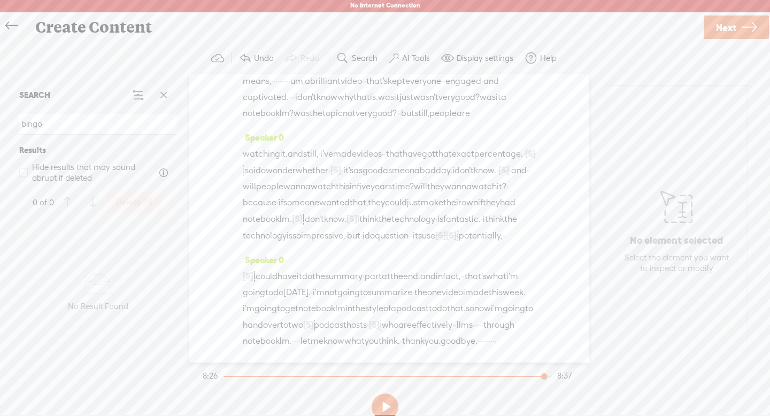
drag, startPoint x: 469, startPoint y: 311, endPoint x: 483, endPoint y: 311, distance: 13.9
click at [483, 311] on div "[S] · if i could get it to work the way i wanted, i could help. · · · · · [PERS…" at bounding box center [389, 308] width 293 height 81
click at [416, 284] on span "Delete" at bounding box center [413, 283] width 25 height 11
drag, startPoint x: 301, startPoint y: 326, endPoint x: 309, endPoint y: 325, distance: 8.6
click at [309, 325] on div "[S] · if i could get it to work the way i wanted, i could help. · · · · · [PERS…" at bounding box center [389, 308] width 293 height 81
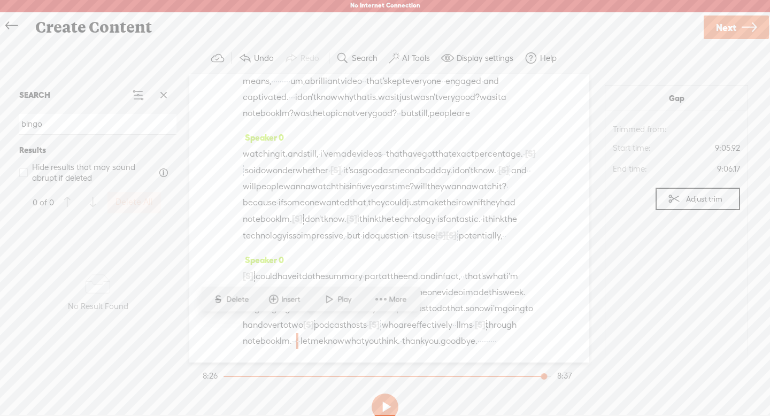
drag, startPoint x: 312, startPoint y: 325, endPoint x: 302, endPoint y: 324, distance: 9.6
click at [302, 324] on div "[S] · if i could get it to work the way i wanted, i could help. · · · · · [PERS…" at bounding box center [389, 308] width 293 height 81
click at [232, 304] on span "Delete" at bounding box center [232, 299] width 25 height 11
drag, startPoint x: 292, startPoint y: 342, endPoint x: 340, endPoint y: 349, distance: 48.6
click at [340, 349] on div "Speaker 0 [S] · if i could get it to work the way i wanted, i could help. · · ·…" at bounding box center [389, 304] width 293 height 106
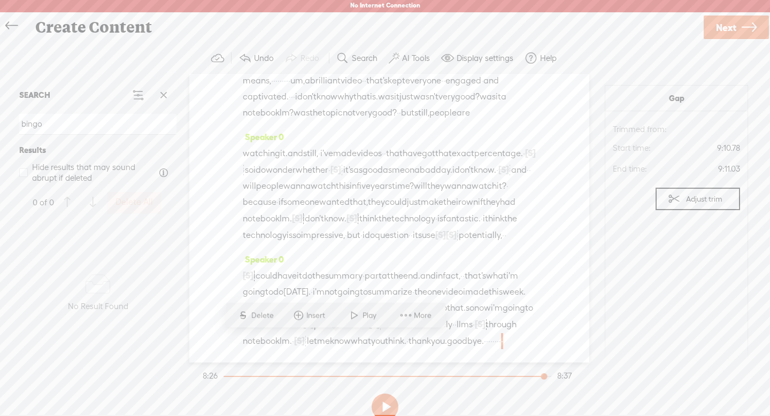
drag, startPoint x: 336, startPoint y: 343, endPoint x: 291, endPoint y: 342, distance: 44.9
click at [291, 342] on div "[S] · if i could get it to work the way i wanted, i could help. · · · · · [PERS…" at bounding box center [389, 308] width 293 height 82
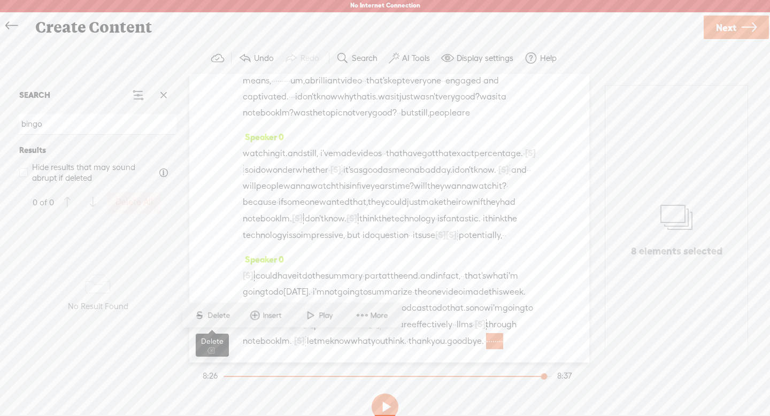
click at [227, 320] on span "Delete" at bounding box center [219, 315] width 25 height 11
click at [365, 300] on span "style" at bounding box center [374, 308] width 18 height 16
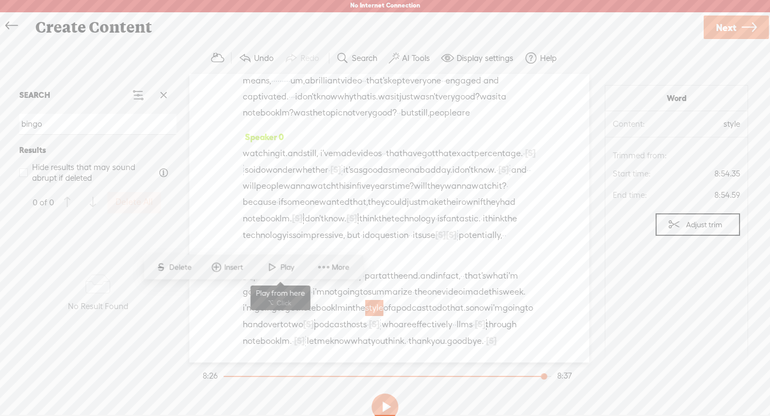
click at [278, 265] on span at bounding box center [272, 267] width 16 height 19
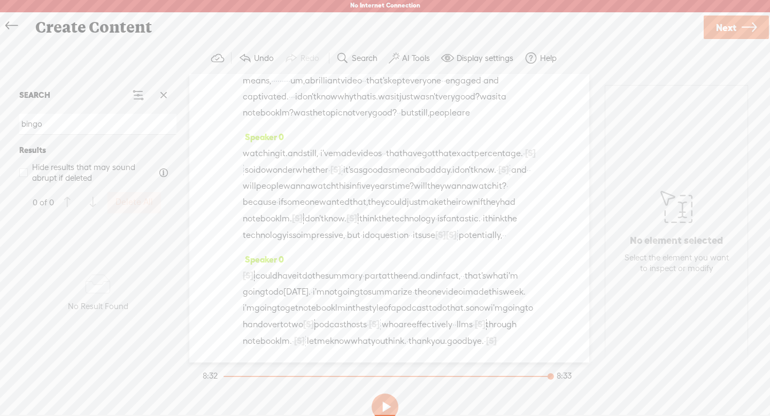
click at [497, 342] on span at bounding box center [507, 341] width 21 height 16
click at [447, 343] on span "goodbye." at bounding box center [465, 341] width 37 height 16
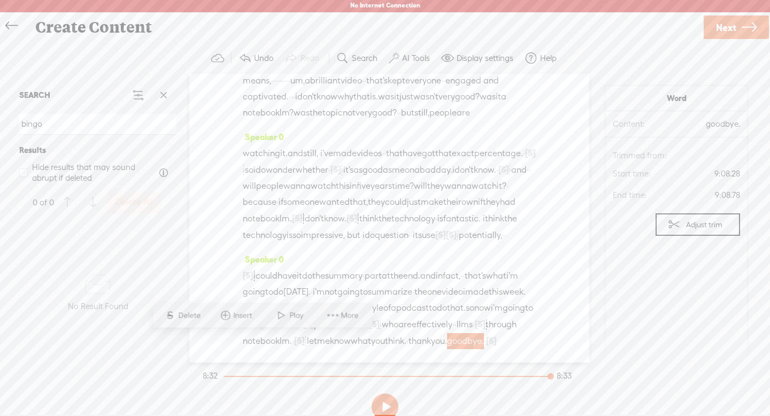
click at [329, 314] on span at bounding box center [333, 315] width 16 height 19
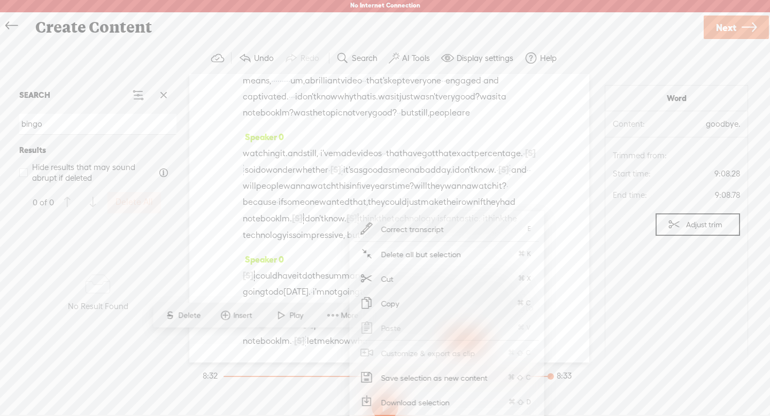
click at [324, 352] on div "Speaker 0 [S] · if i could get it to work the way i wanted, i could help. · · ·…" at bounding box center [389, 304] width 293 height 106
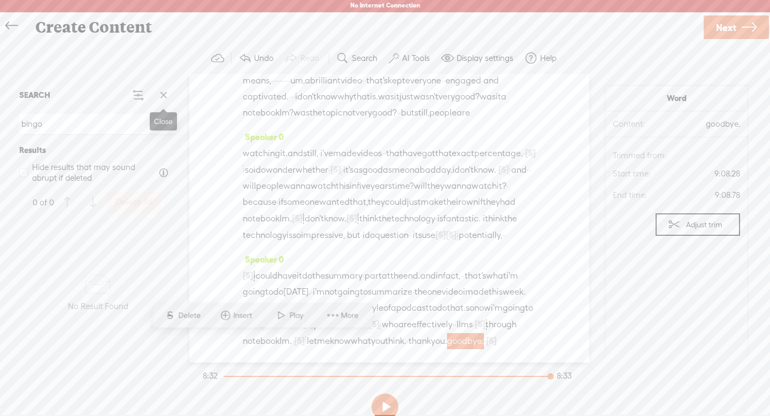
click at [162, 98] on span at bounding box center [164, 95] width 16 height 16
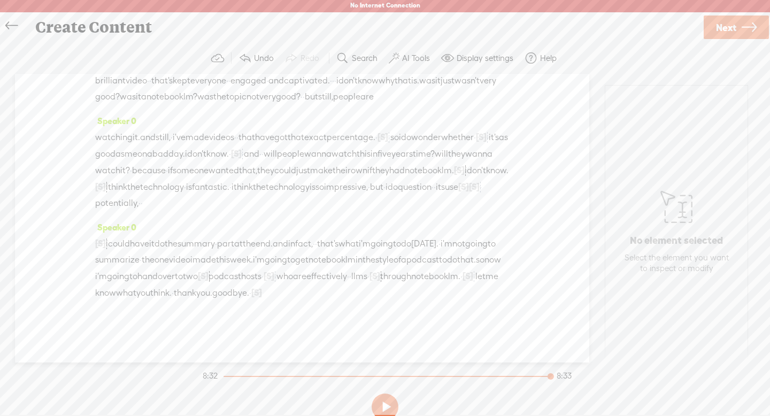
scroll to position [1875, 0]
click at [276, 297] on div "[S] · if i could get it to work the way i wanted, i could help. · · · · · [PERS…" at bounding box center [302, 268] width 414 height 66
drag, startPoint x: 212, startPoint y: 294, endPoint x: 152, endPoint y: 275, distance: 62.8
click at [152, 275] on div "[S] · if i could get it to work the way i wanted, i could help. · · · · · [PERS…" at bounding box center [302, 268] width 414 height 66
drag, startPoint x: 187, startPoint y: 296, endPoint x: 94, endPoint y: 230, distance: 114.0
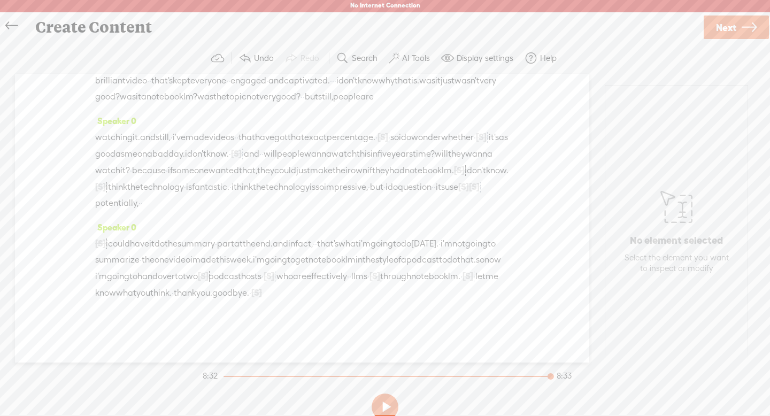
click at [94, 230] on div "Speaker 0 · hello and welcome to the big g video podcast. · · in this episode […" at bounding box center [302, 218] width 574 height 289
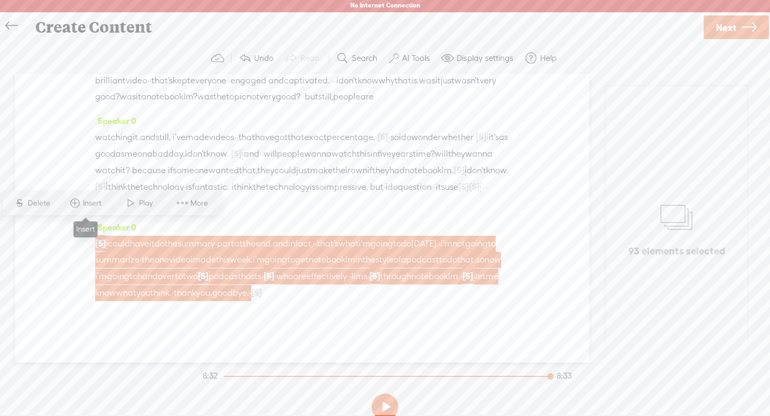
click at [92, 202] on span "Insert" at bounding box center [93, 203] width 21 height 11
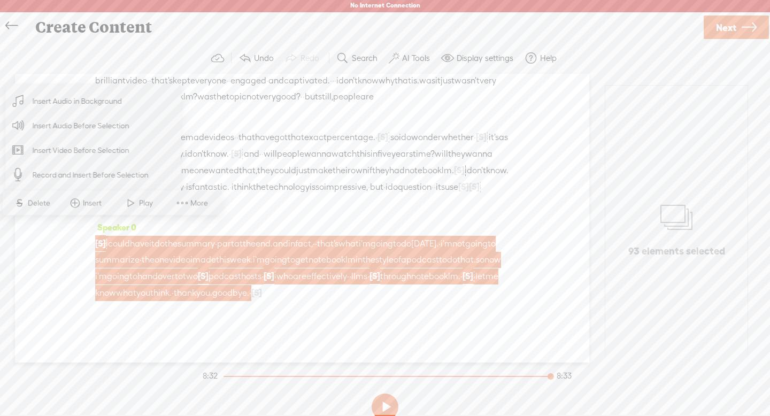
click at [241, 296] on div "[S] · if i could get it to work the way i wanted, i could help. · · · · · [PERS…" at bounding box center [302, 268] width 414 height 66
click at [262, 288] on span at bounding box center [272, 293] width 21 height 16
click at [262, 297] on span at bounding box center [272, 293] width 21 height 16
click at [347, 270] on span "·" at bounding box center [348, 276] width 2 height 16
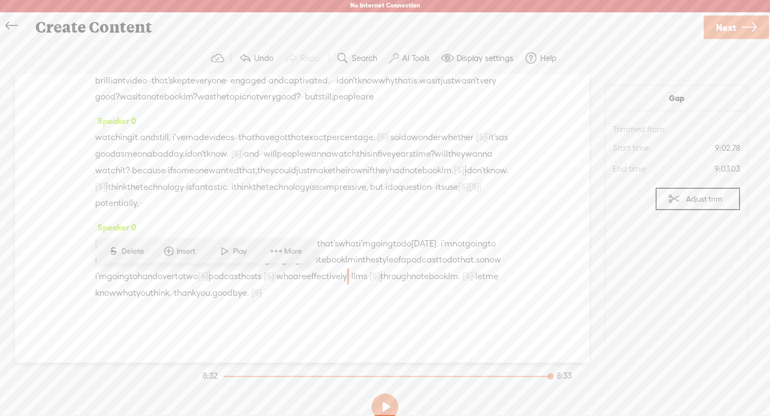
click at [262, 294] on span at bounding box center [272, 293] width 21 height 16
click at [249, 291] on span "·" at bounding box center [250, 293] width 2 height 16
click at [165, 266] on span "Insert" at bounding box center [166, 267] width 21 height 11
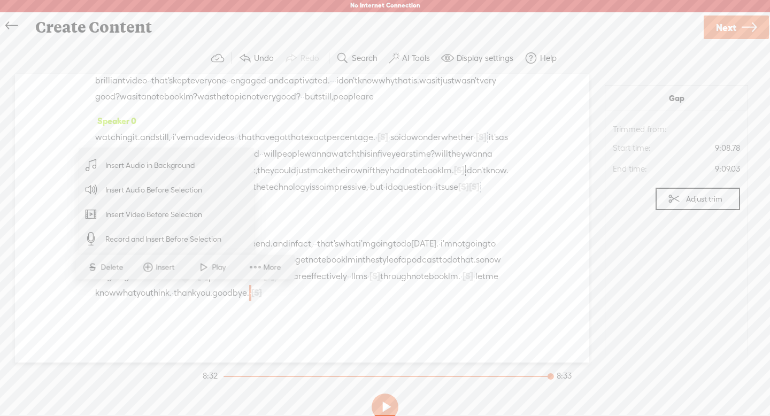
click at [195, 188] on span "Insert Audio Before Selection" at bounding box center [153, 190] width 139 height 24
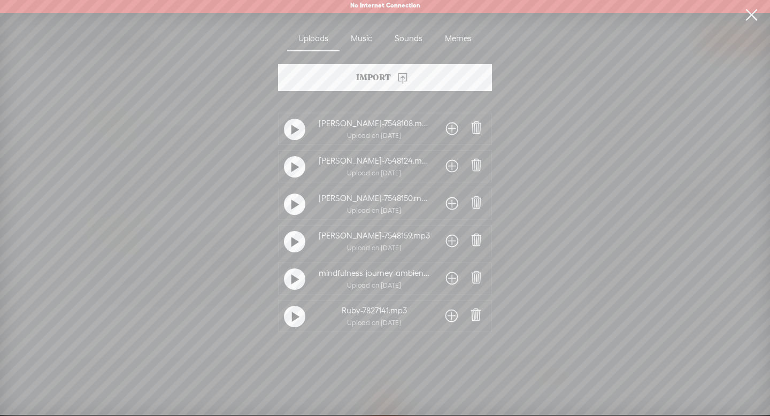
click at [341, 77] on div "Import" at bounding box center [385, 77] width 214 height 27
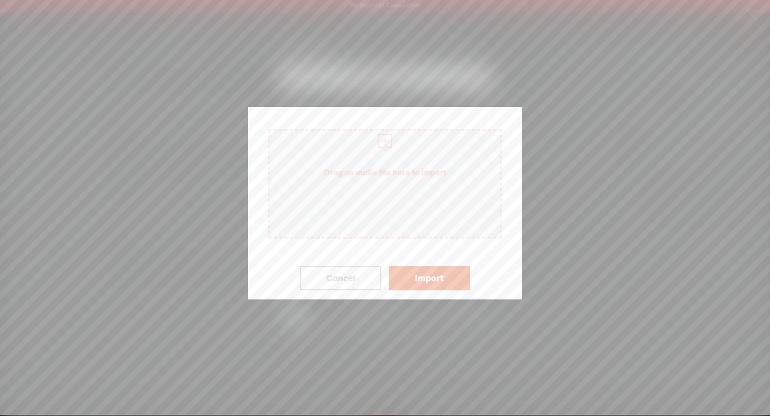
click at [381, 174] on span "Drag an audio file here to import" at bounding box center [385, 172] width 231 height 30
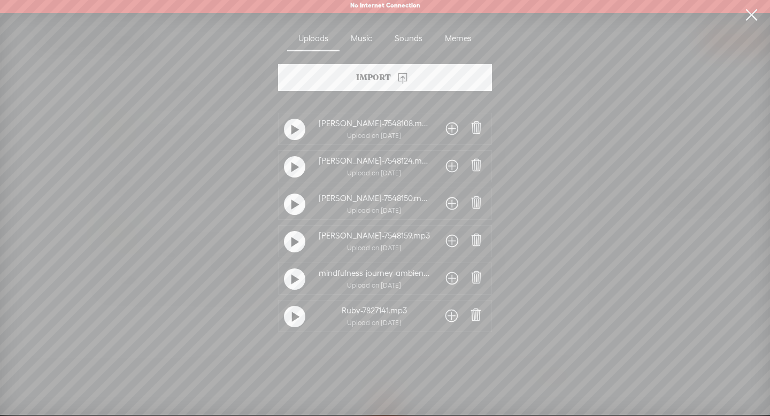
click at [755, 16] on link at bounding box center [751, 15] width 27 height 30
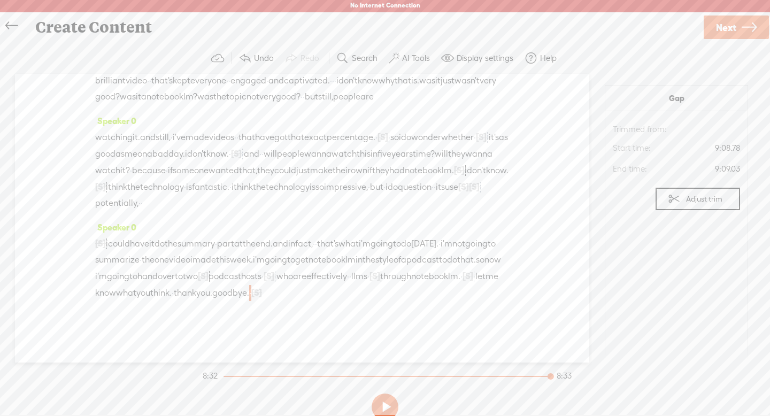
click at [333, 202] on div "Speaker 0 watching it. and still, · i've made videos · · that have got that exa…" at bounding box center [302, 166] width 414 height 106
click at [717, 28] on span "Next" at bounding box center [726, 27] width 20 height 27
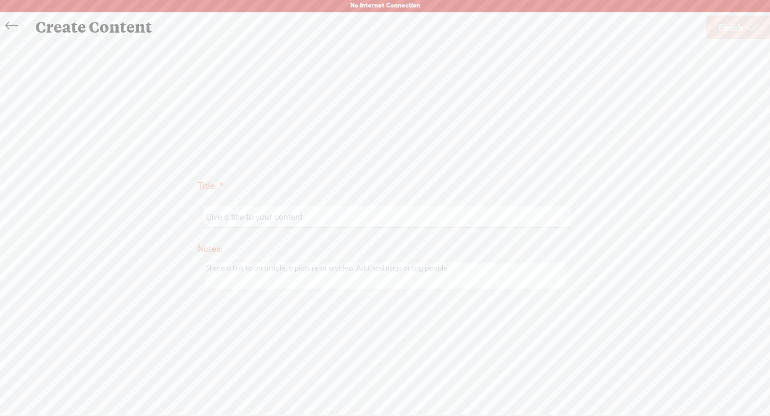
click at [428, 223] on input "text" at bounding box center [387, 216] width 366 height 21
type input "notebook lm podcast episode"
click at [736, 33] on span "Finish" at bounding box center [731, 27] width 25 height 27
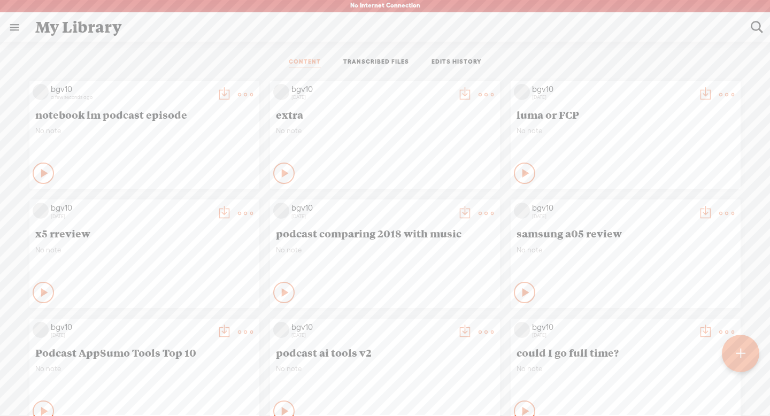
click at [219, 88] on t at bounding box center [224, 94] width 15 height 15
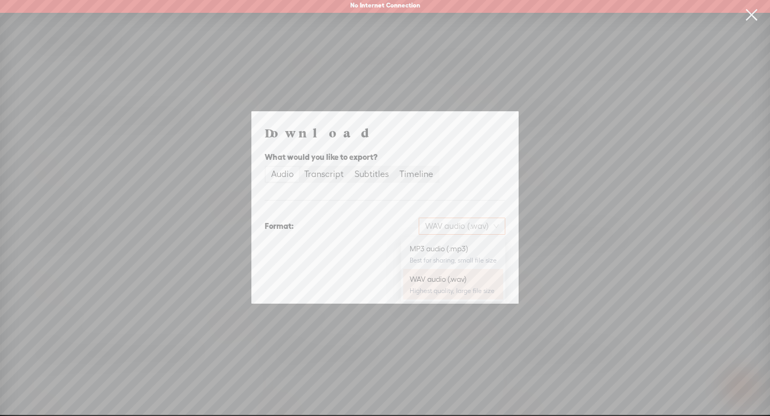
click at [436, 225] on span "WAV audio (.wav)" at bounding box center [462, 226] width 74 height 16
click at [437, 250] on div "MP3 audio (.mp3)" at bounding box center [453, 248] width 87 height 11
click at [412, 172] on div "Timeline" at bounding box center [416, 174] width 34 height 15
click at [394, 167] on input "Timeline" at bounding box center [394, 167] width 0 height 0
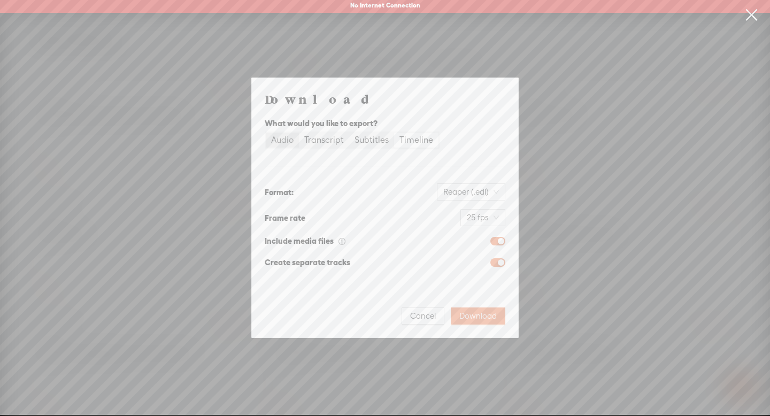
click at [280, 137] on div "Audio" at bounding box center [282, 140] width 22 height 15
click at [266, 133] on input "Audio" at bounding box center [266, 133] width 0 height 0
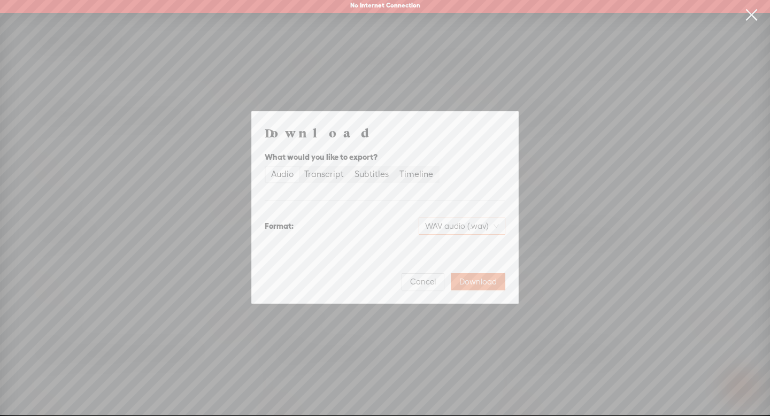
click at [444, 230] on span "WAV audio (.wav)" at bounding box center [462, 226] width 74 height 16
click at [441, 246] on div "MP3 audio (.mp3)" at bounding box center [453, 248] width 87 height 11
click at [479, 281] on span "Download" at bounding box center [477, 281] width 37 height 11
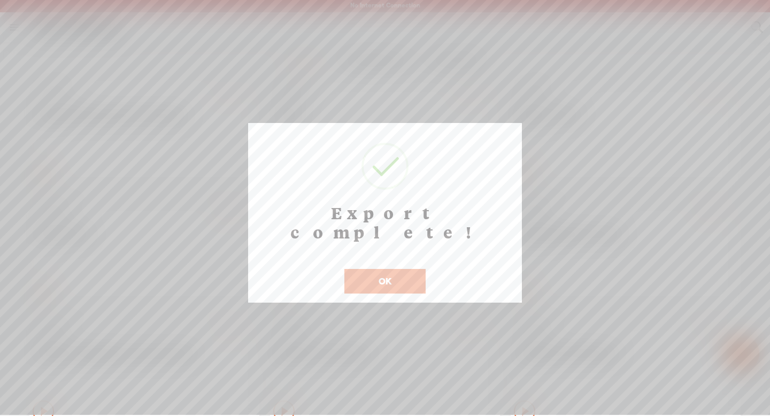
click at [391, 269] on button "OK" at bounding box center [384, 281] width 81 height 25
